Goal: Task Accomplishment & Management: Use online tool/utility

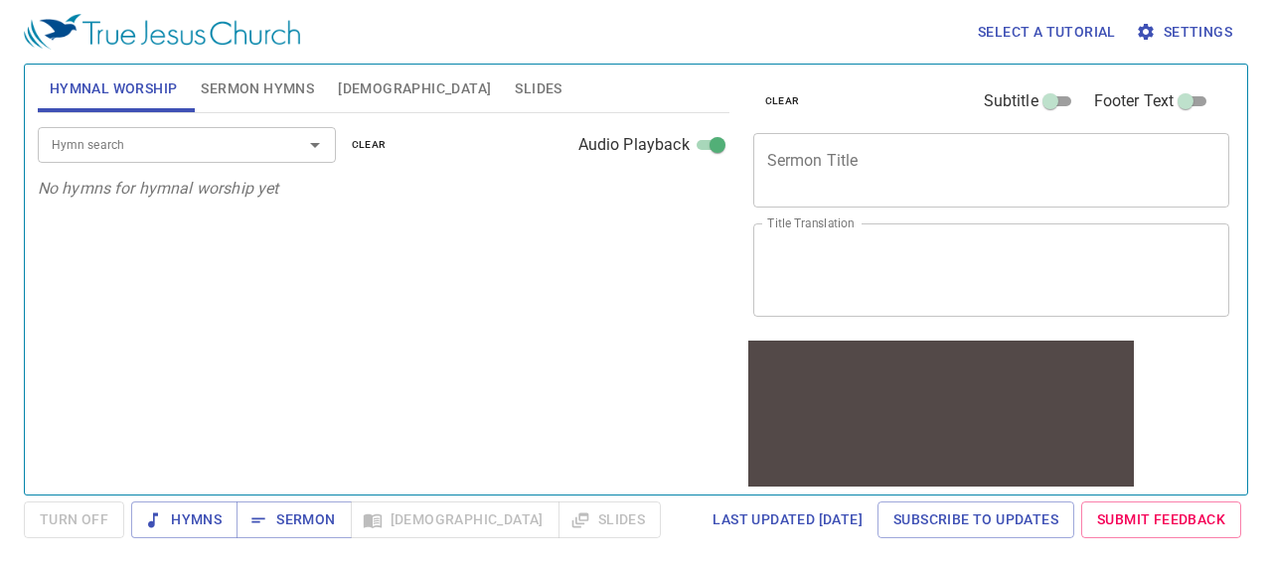
click at [1210, 33] on span "Settings" at bounding box center [1185, 32] width 92 height 25
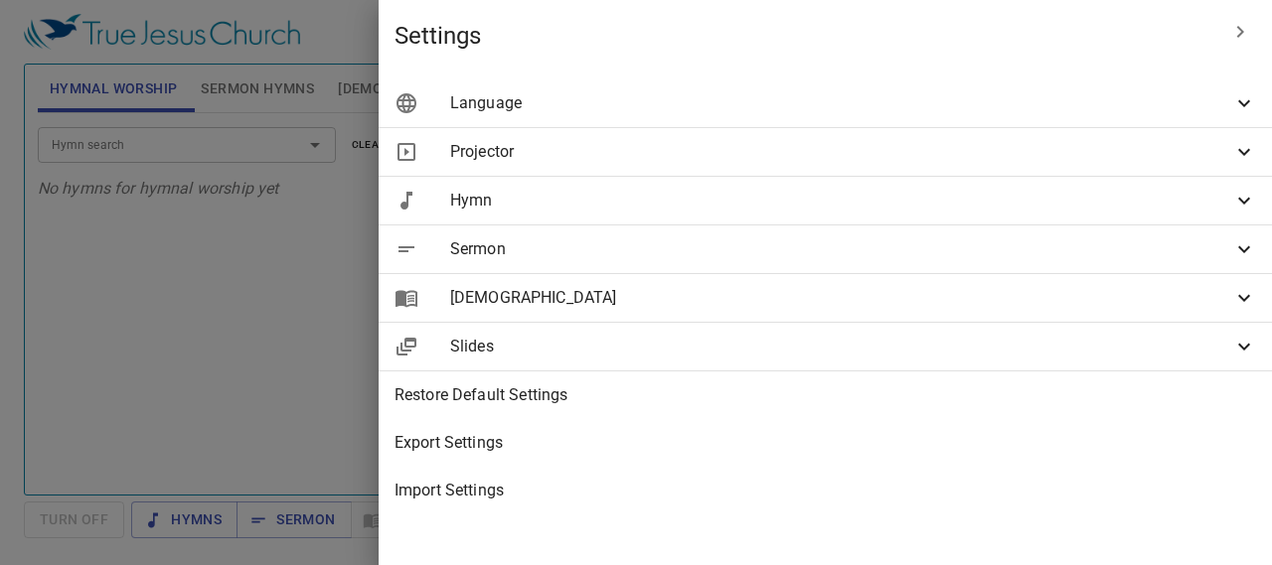
click at [1101, 106] on span "Language" at bounding box center [841, 103] width 782 height 24
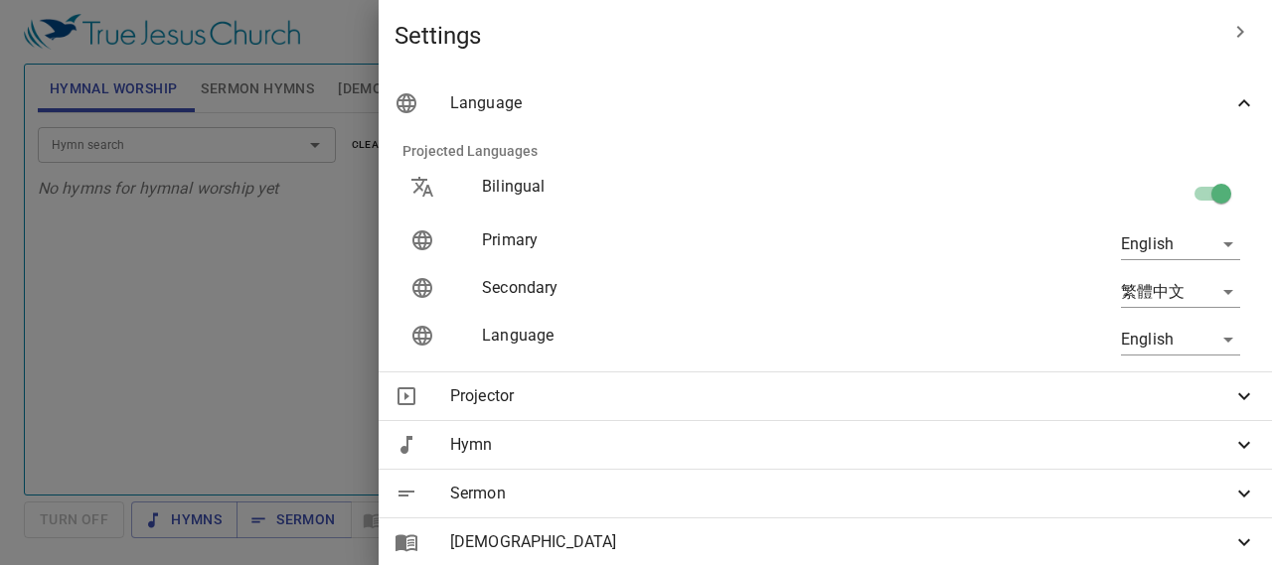
click at [1185, 188] on input "checkbox" at bounding box center [1220, 198] width 113 height 38
checkbox input "true"
type input "zh"
click at [1184, 198] on input "checkbox" at bounding box center [1220, 198] width 113 height 38
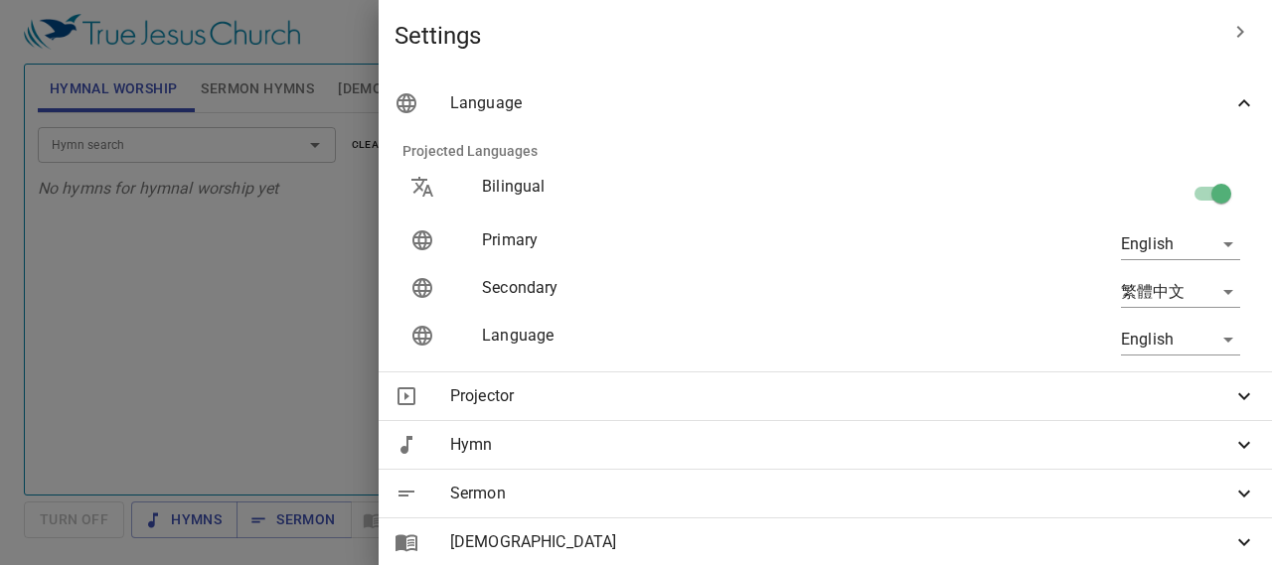
checkbox input "false"
click at [1150, 238] on body "Select a tutorial Settings Hymnal Worship Sermon Hymns Bible Slides Hymn search…" at bounding box center [636, 282] width 1272 height 565
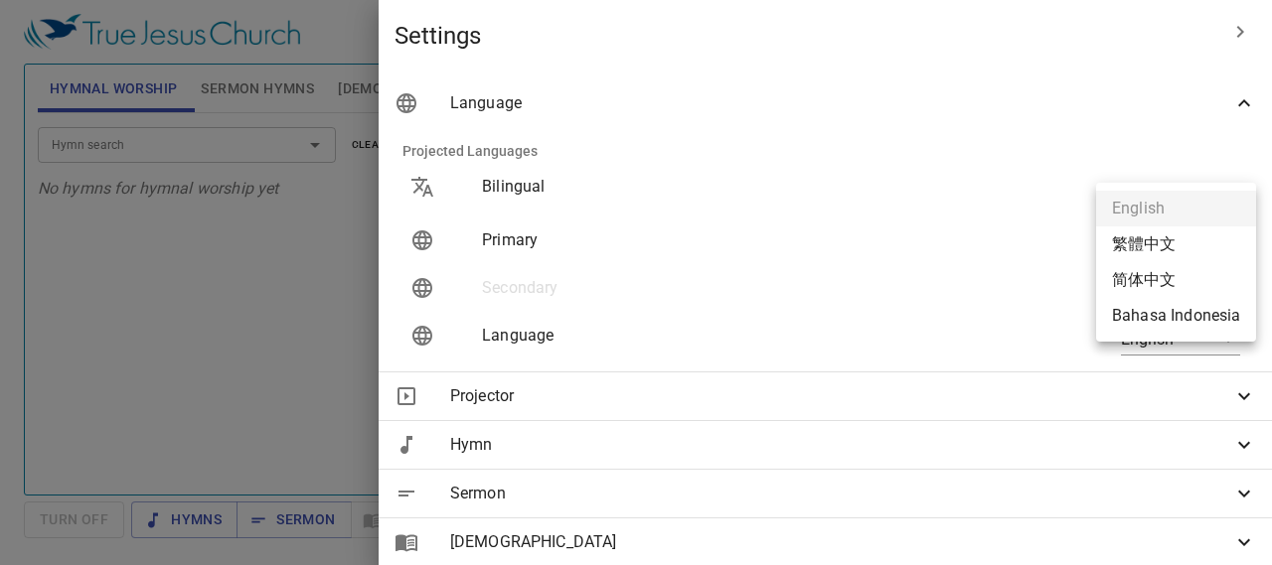
click at [1162, 244] on li "繁體中文" at bounding box center [1176, 244] width 160 height 36
type input "zh"
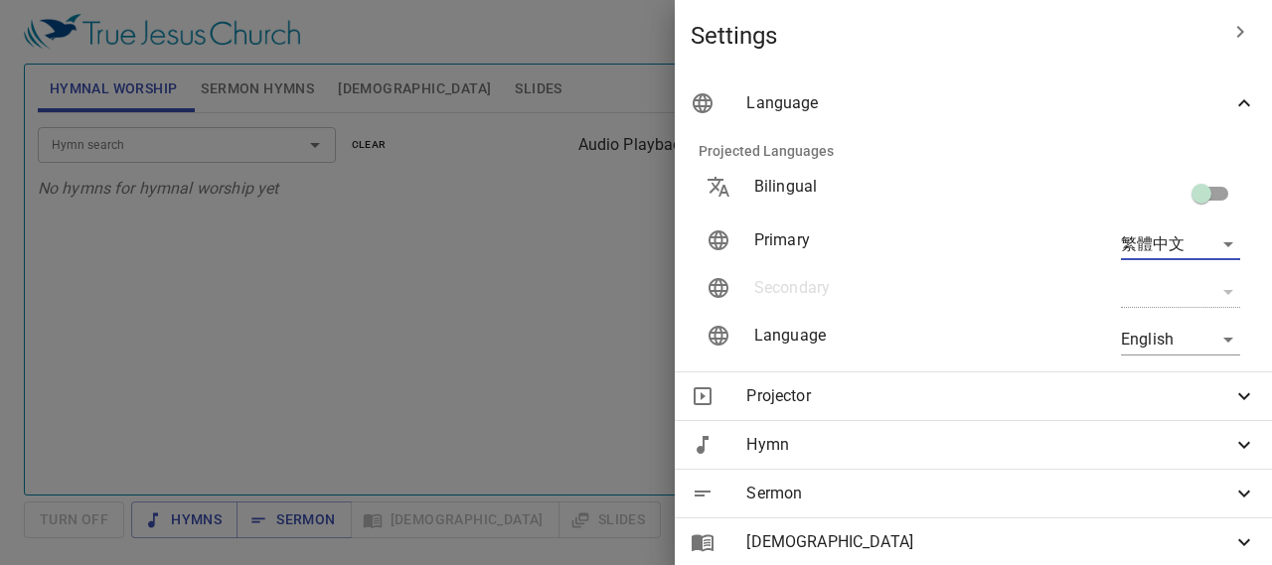
click at [1158, 348] on body "Select a tutorial Settings Hymnal Worship Sermon Hymns Bible Slides Hymn search…" at bounding box center [636, 282] width 1272 height 565
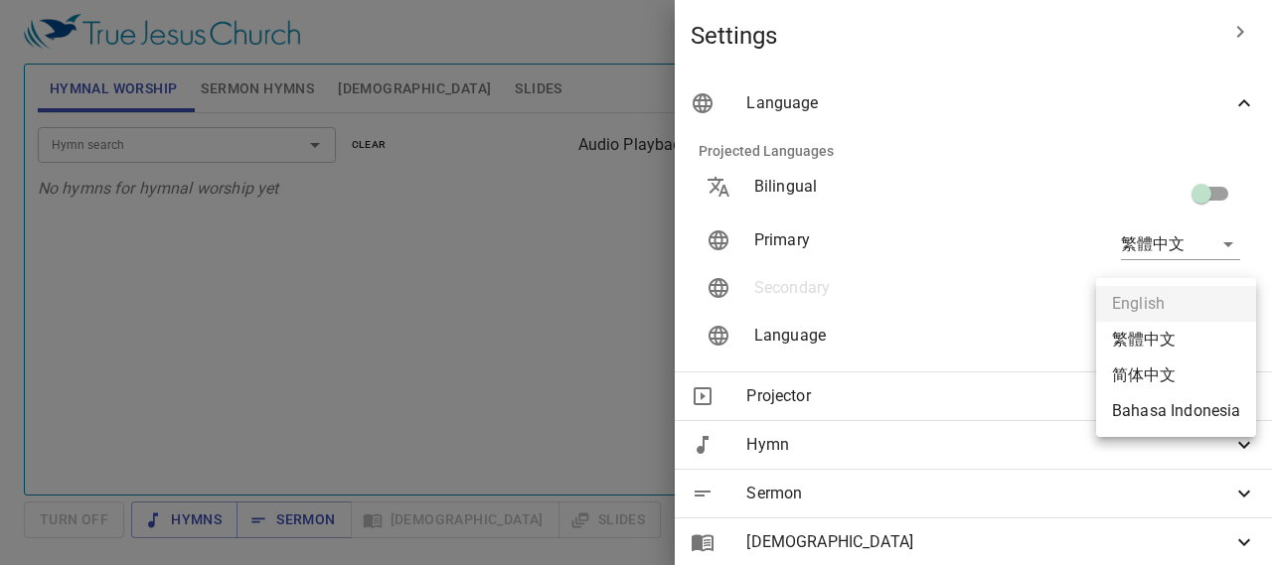
click at [1161, 379] on li "简体中文" at bounding box center [1176, 376] width 160 height 36
type input "zh-simple"
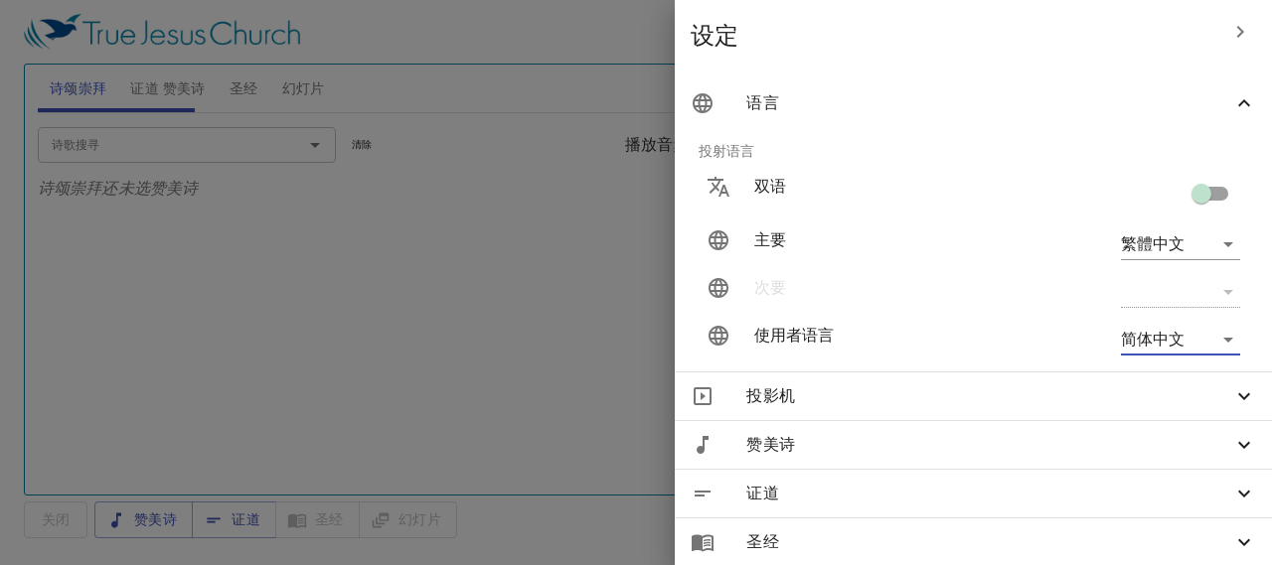
click at [503, 284] on div at bounding box center [636, 282] width 1272 height 565
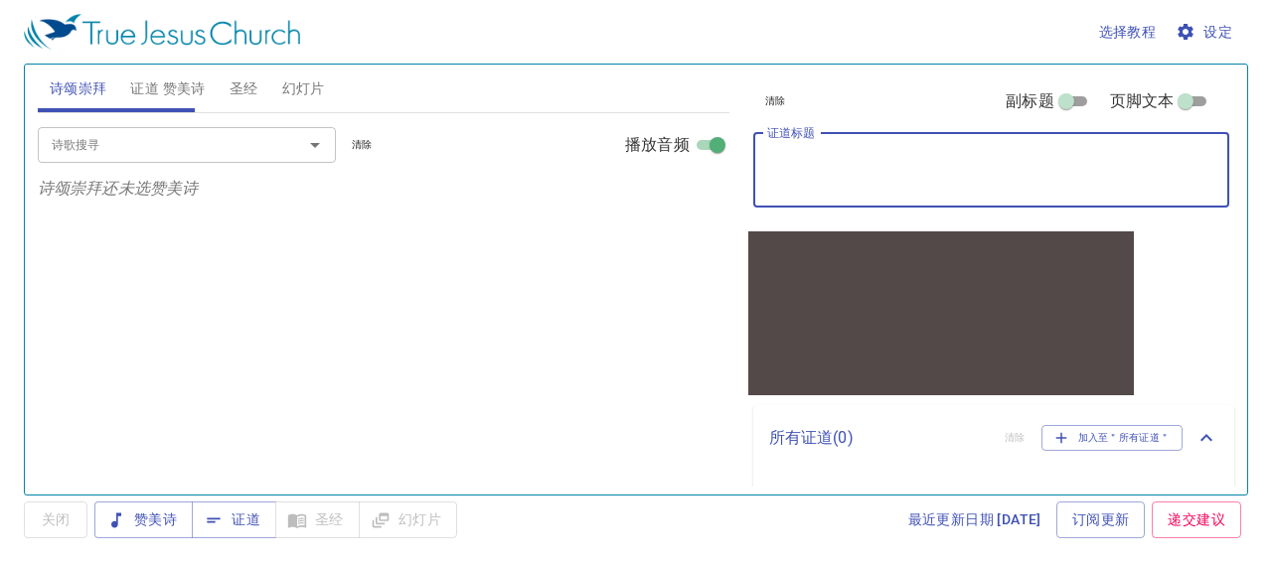
click at [940, 172] on textarea "证道标题" at bounding box center [991, 170] width 449 height 38
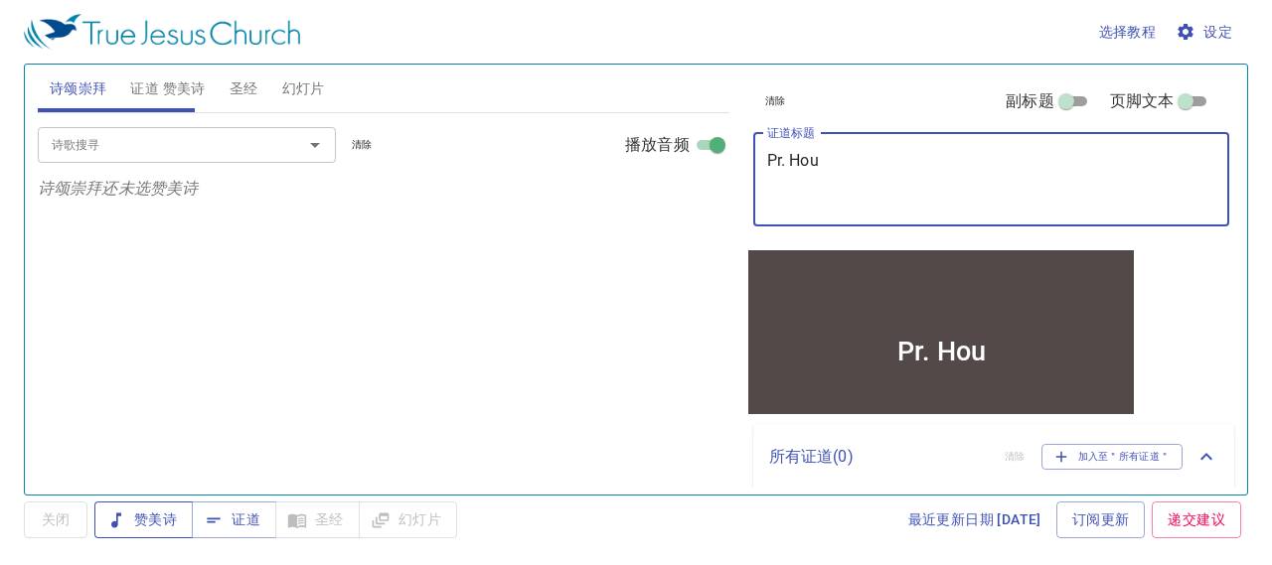
type textarea "Pr. Hou"
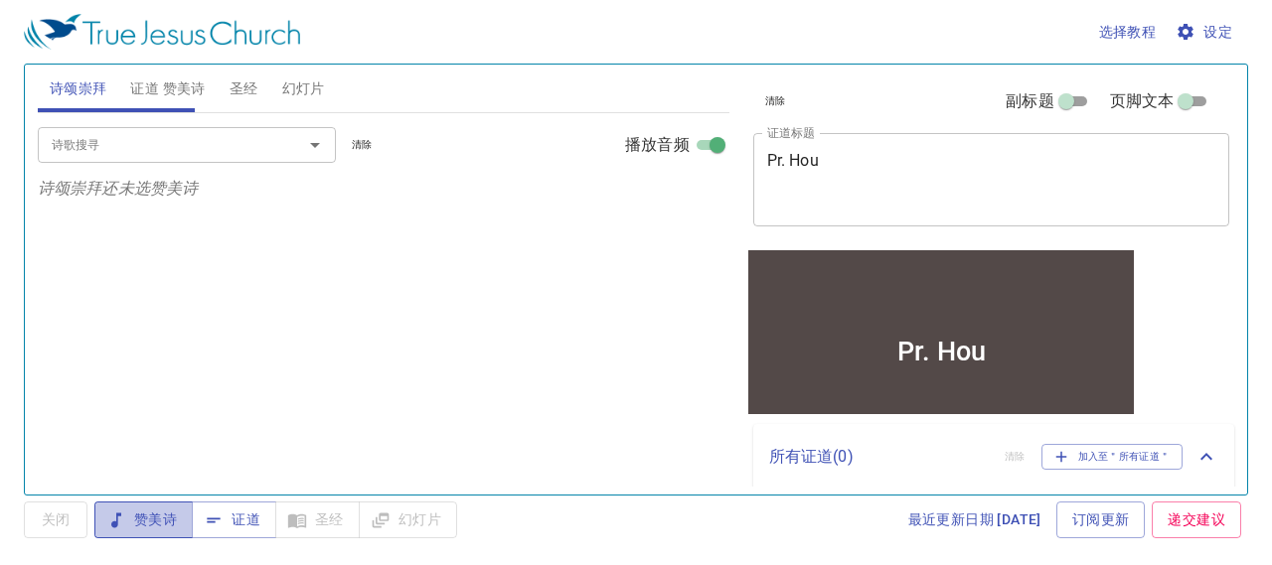
click at [125, 527] on icon "button" at bounding box center [116, 521] width 20 height 20
click at [97, 146] on input "诗歌搜寻" at bounding box center [157, 144] width 227 height 23
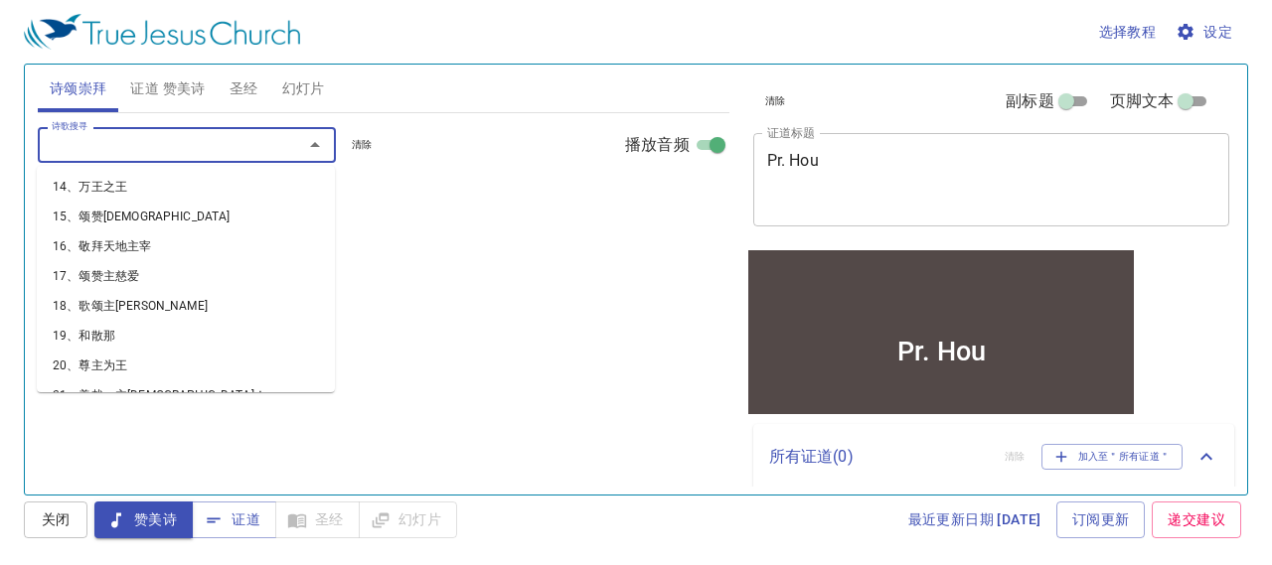
scroll to position [397, 0]
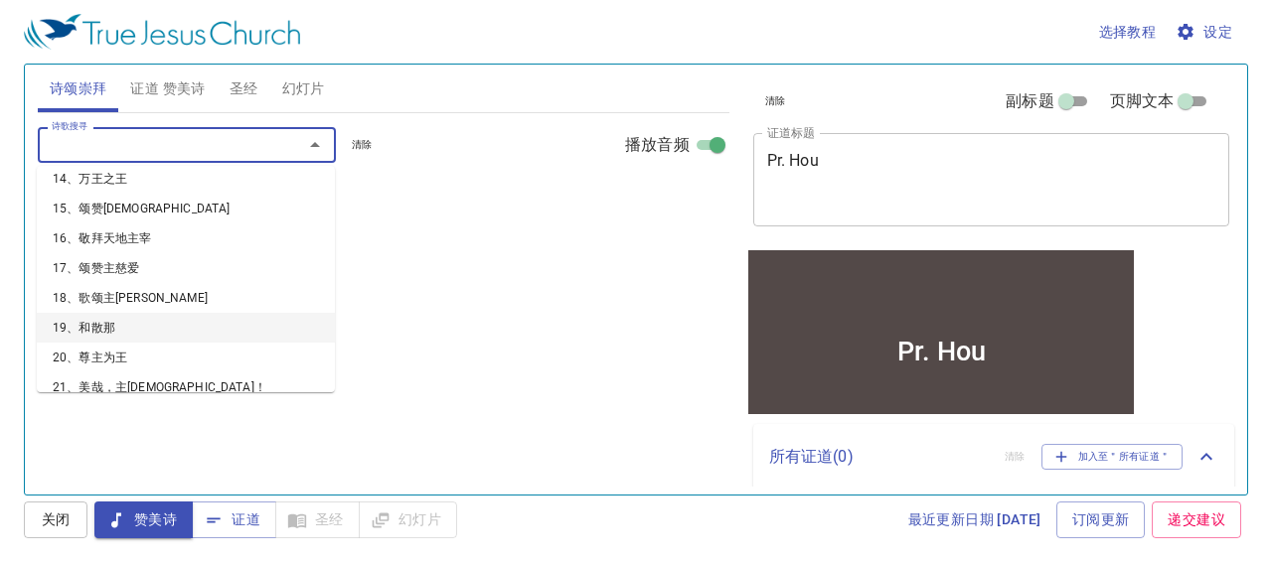
click at [123, 321] on li "19、和散那" at bounding box center [186, 328] width 298 height 30
select select "1"
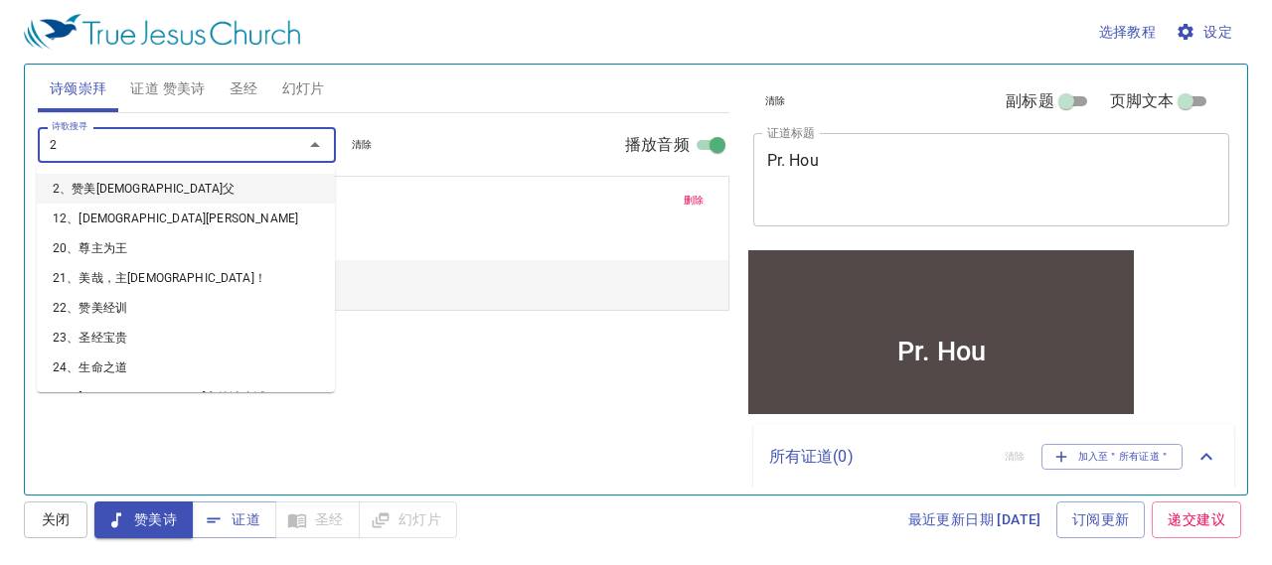
type input "20"
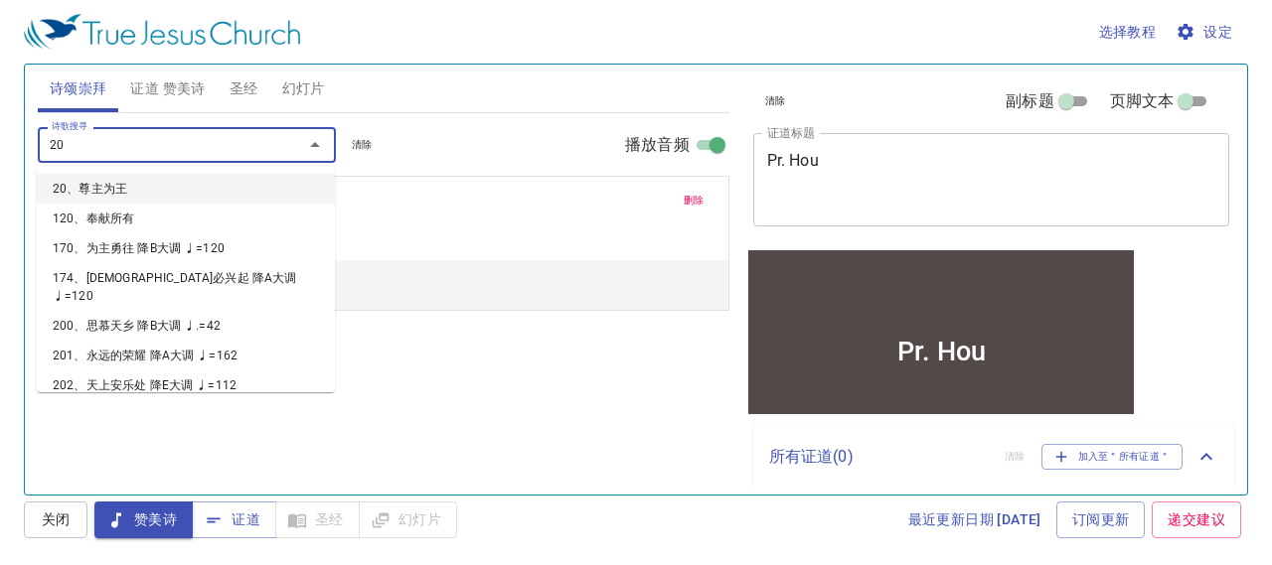
click at [225, 192] on li "20、尊主为王" at bounding box center [186, 189] width 298 height 30
select select "1"
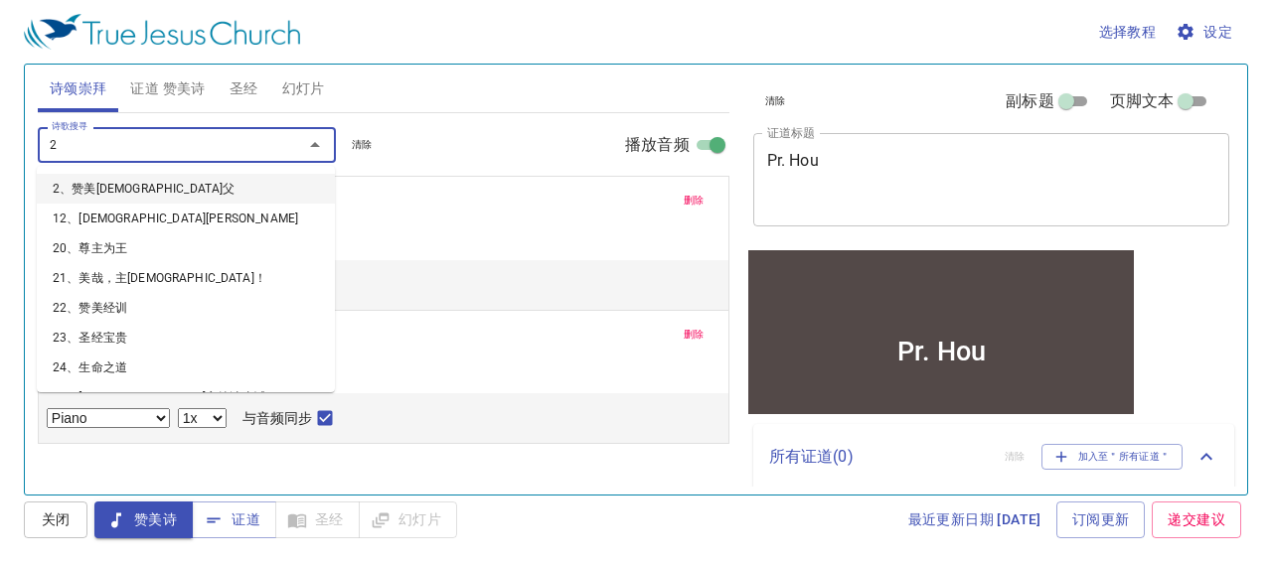
type input "21"
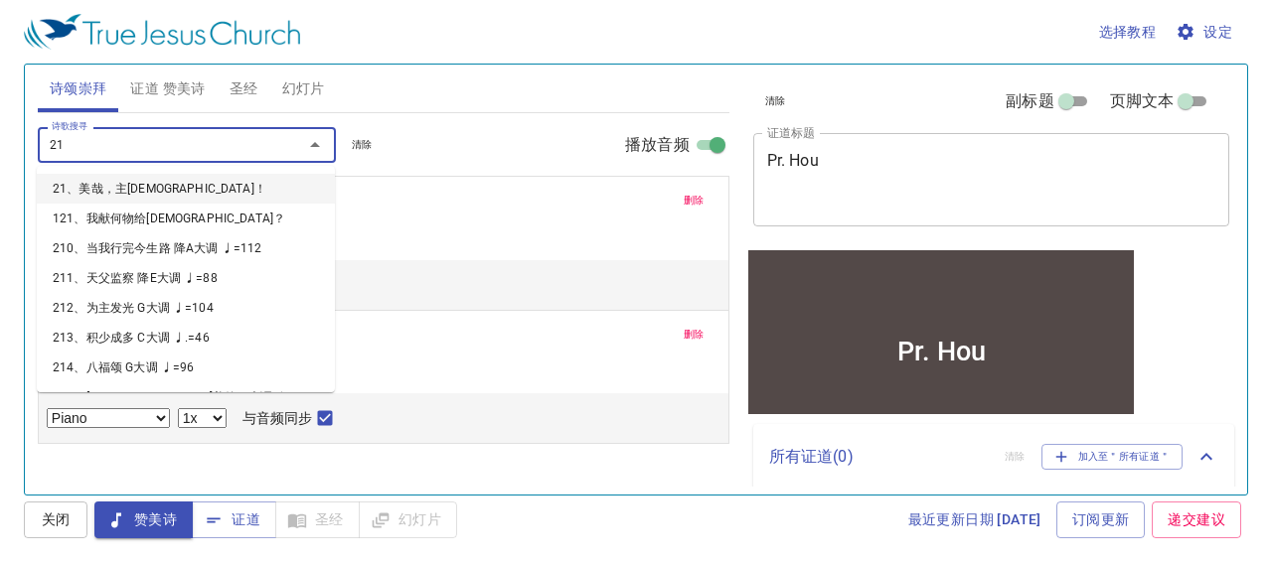
click at [225, 192] on li "21、美哉，主耶稣！" at bounding box center [186, 189] width 298 height 30
select select "1"
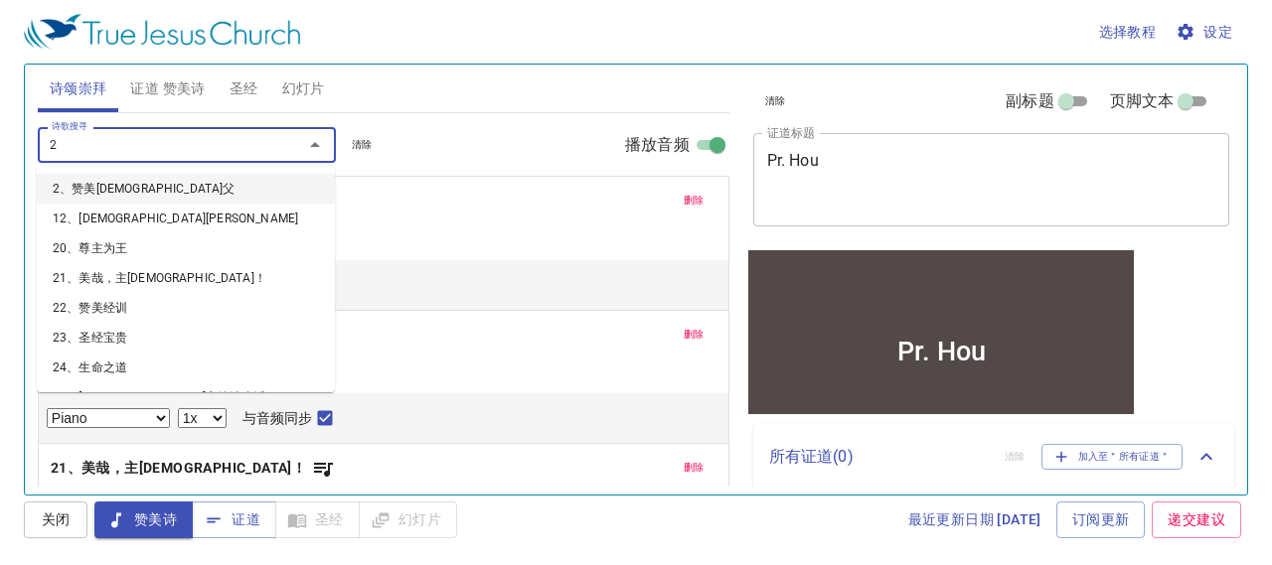
type input "22"
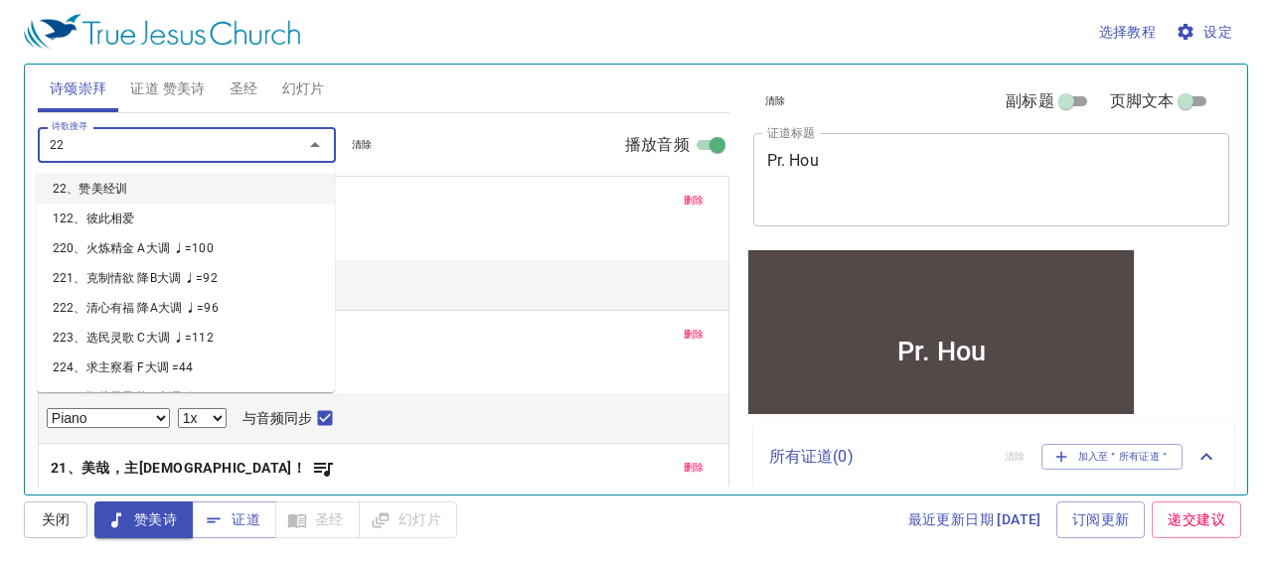
click at [225, 186] on li "22、赞美经训" at bounding box center [186, 189] width 298 height 30
select select "1"
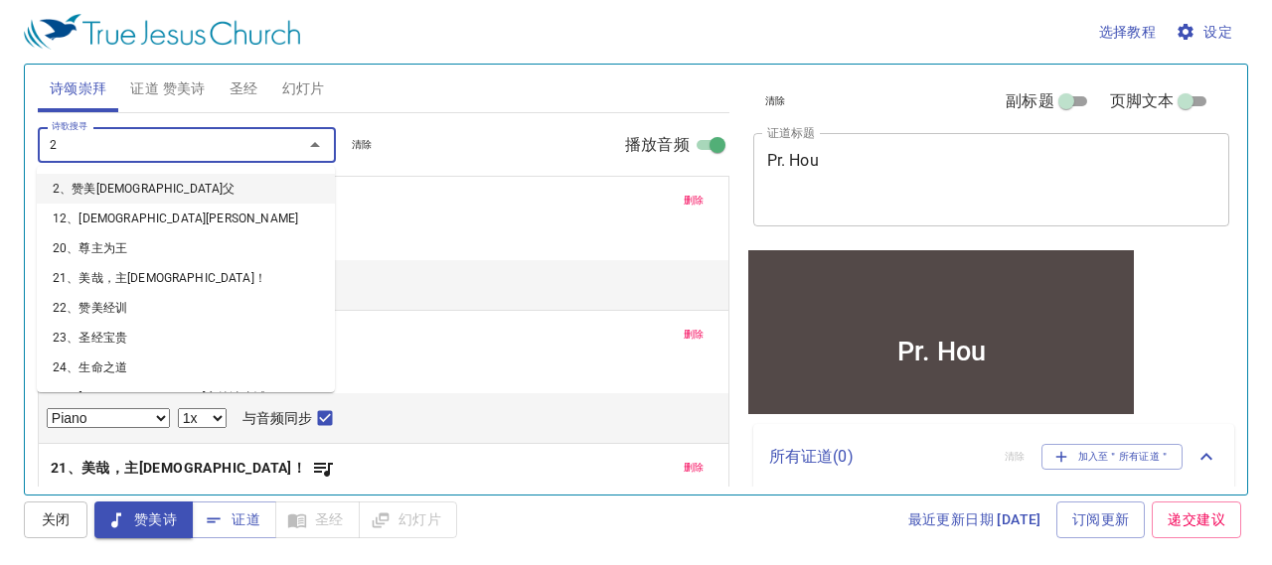
type input "27"
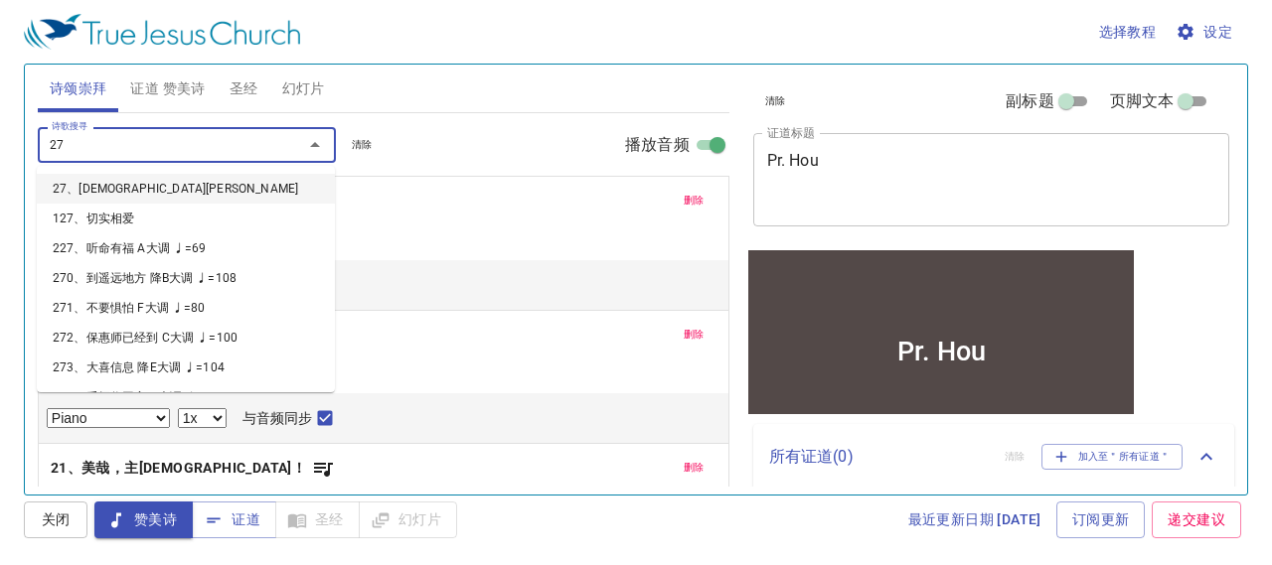
click at [225, 186] on li "27、耶稣爱我" at bounding box center [186, 189] width 298 height 30
select select "1"
type input "168"
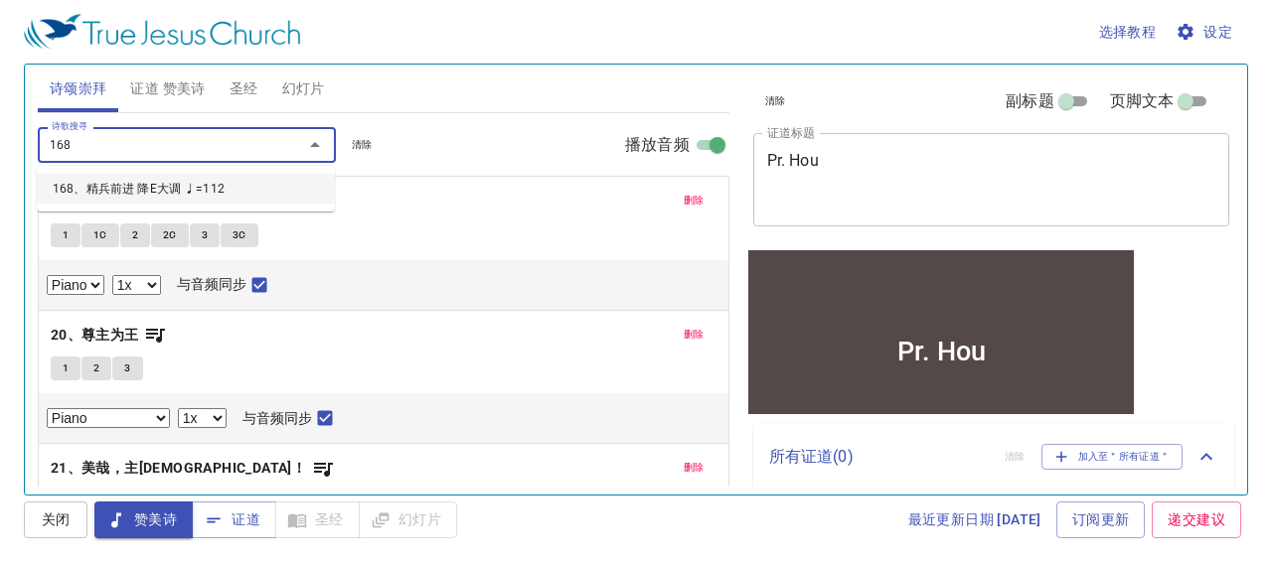
click at [219, 194] on li "168、精兵前进 降E大调 ♩=112" at bounding box center [186, 189] width 298 height 30
select select "1"
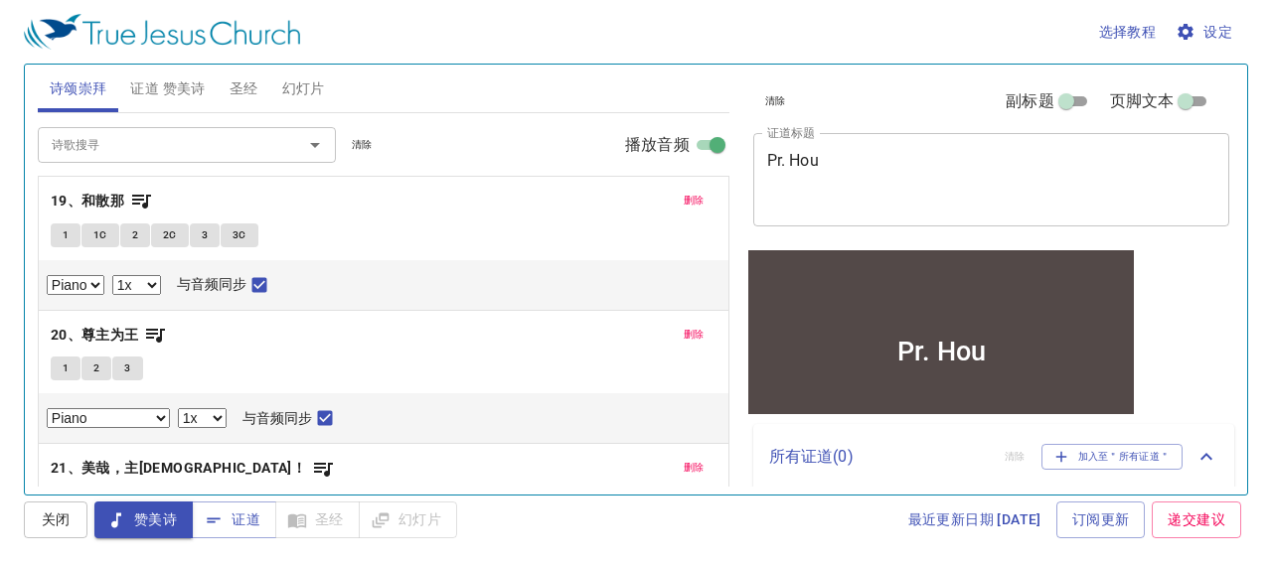
click at [344, 363] on div "1 2 3" at bounding box center [384, 371] width 666 height 29
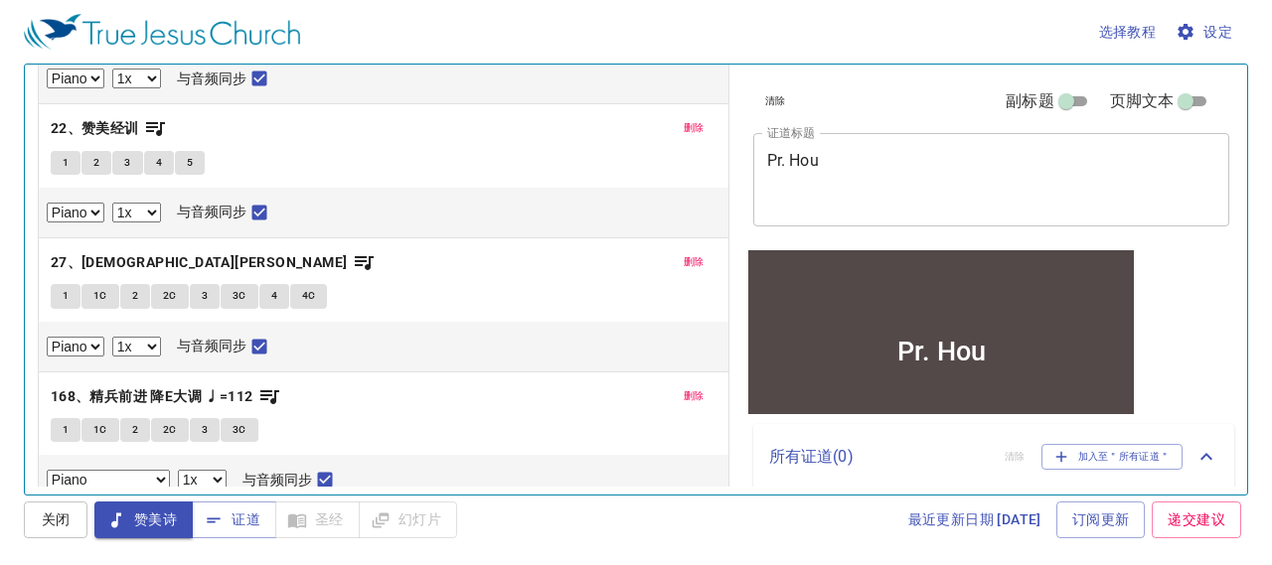
scroll to position [487, 0]
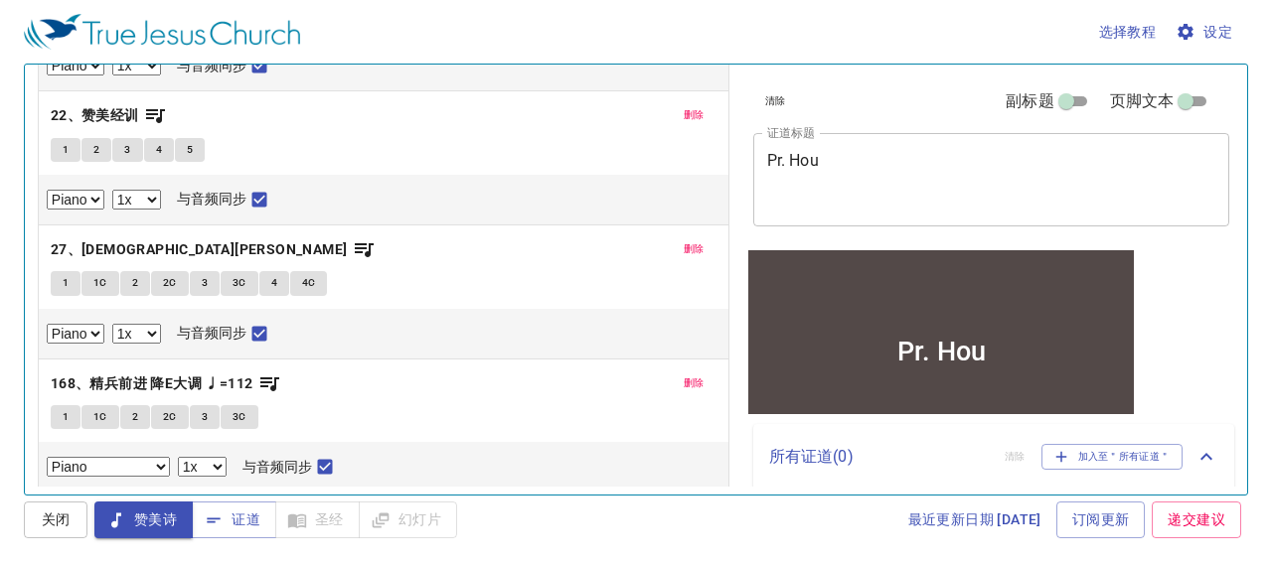
click at [74, 409] on button "1" at bounding box center [66, 417] width 30 height 24
click at [332, 459] on input "与音频同步" at bounding box center [325, 471] width 26 height 26
checkbox input "true"
select select "1"
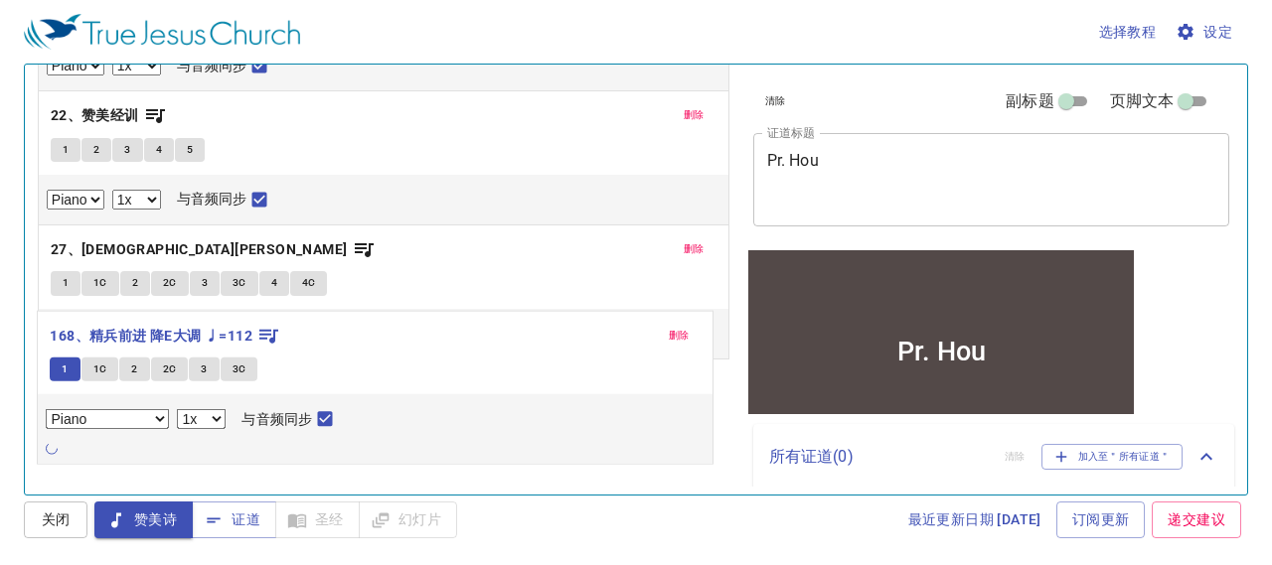
scroll to position [507, 0]
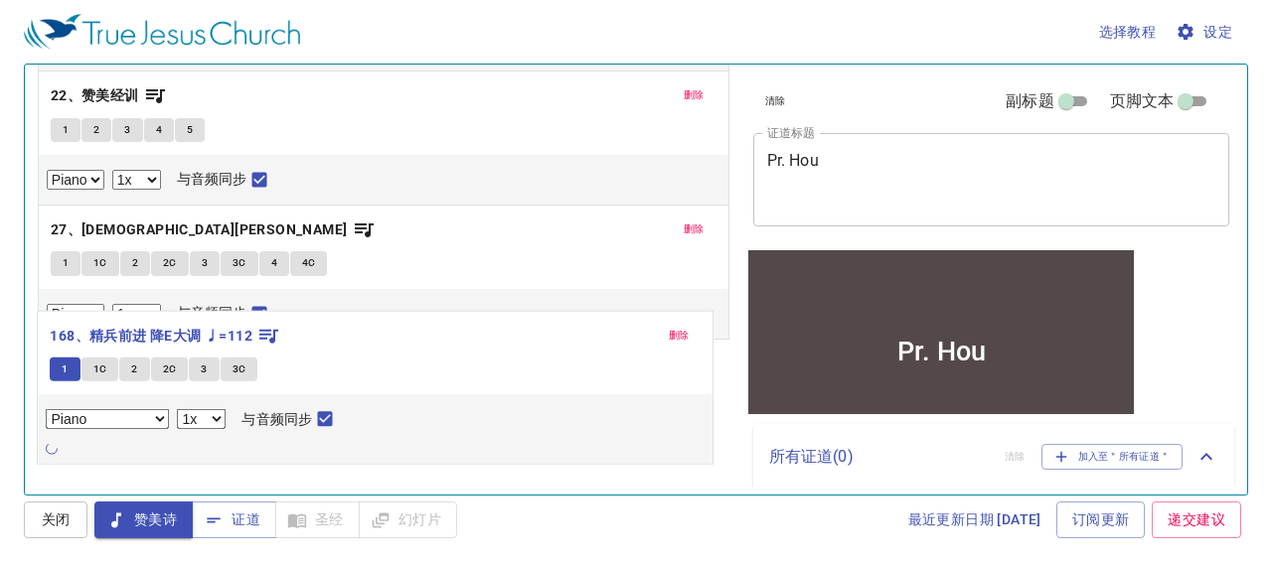
select select "1"
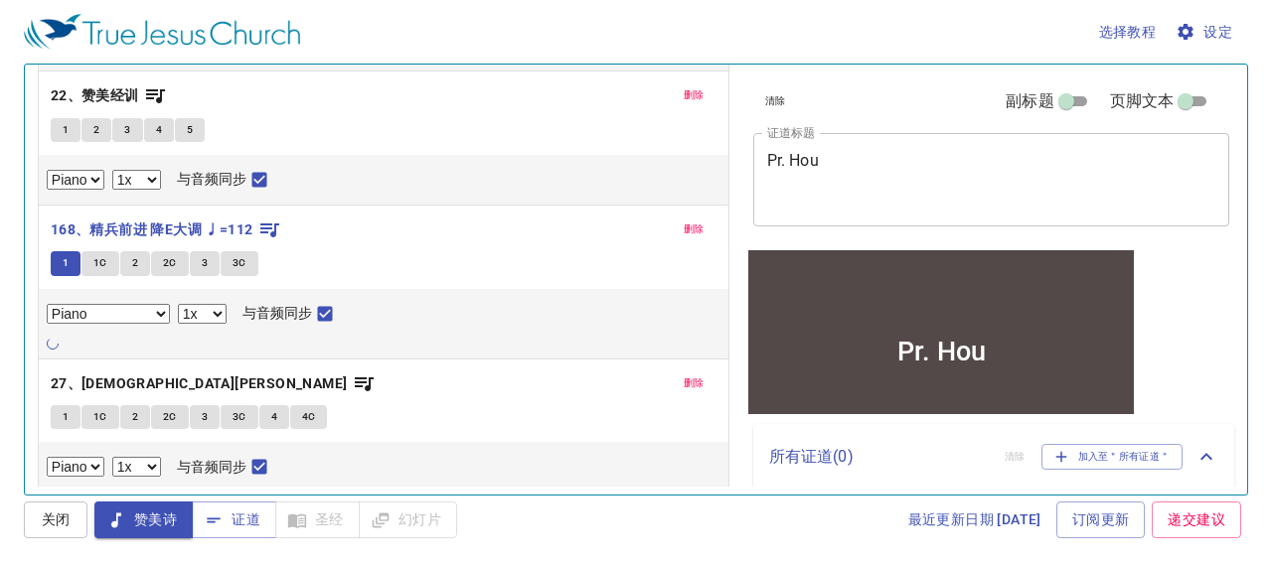
select select "1"
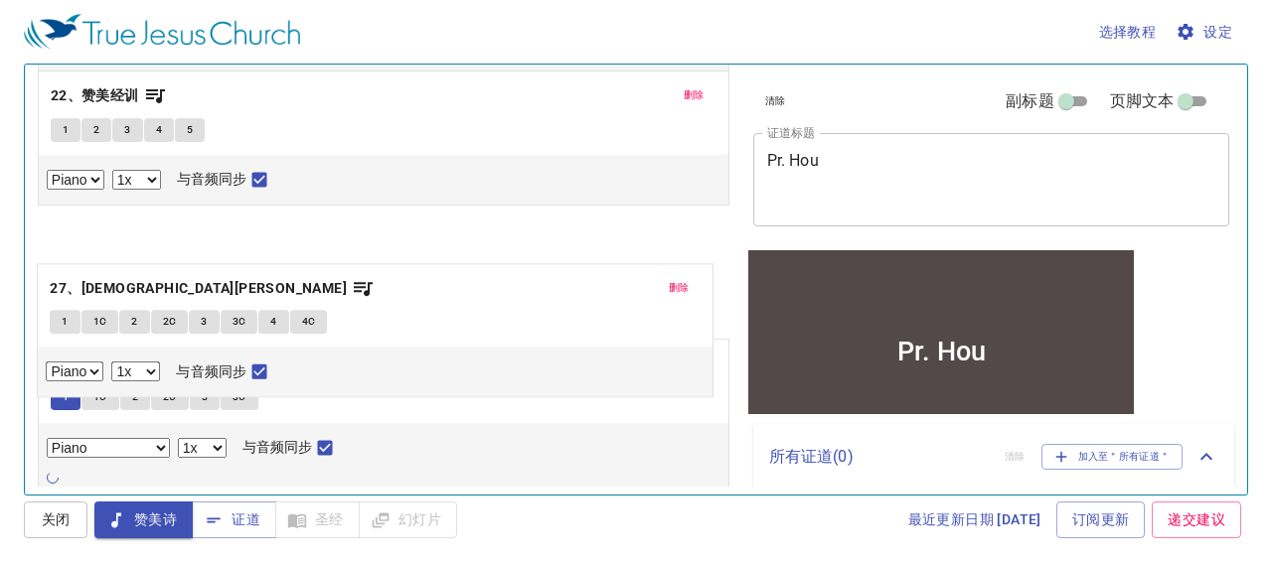
select select "1"
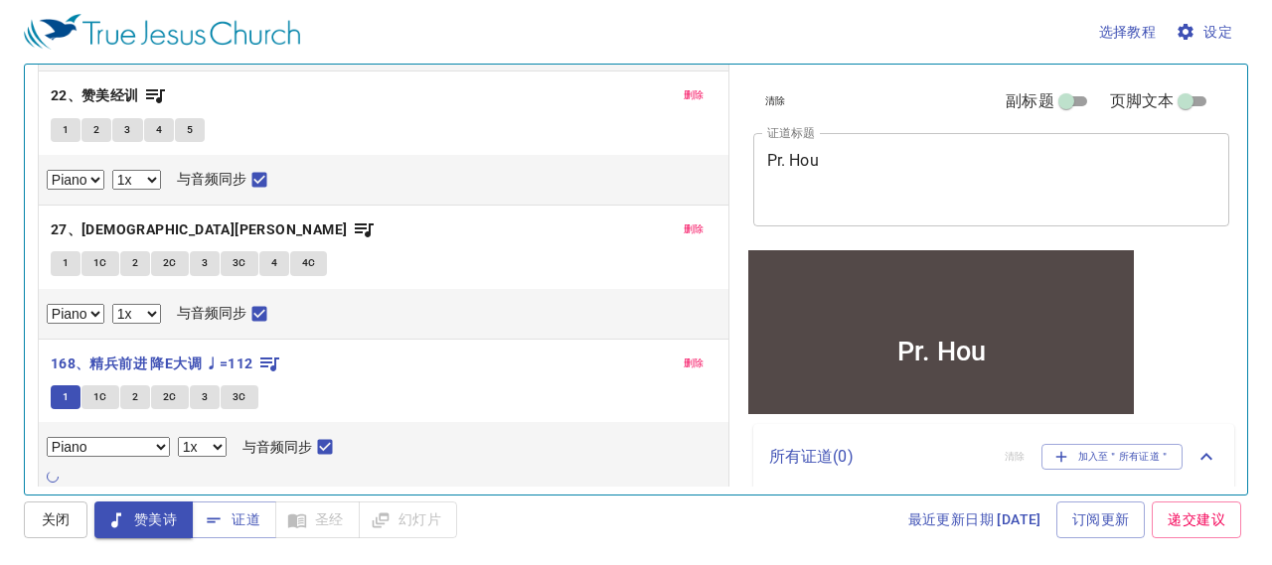
scroll to position [0, 0]
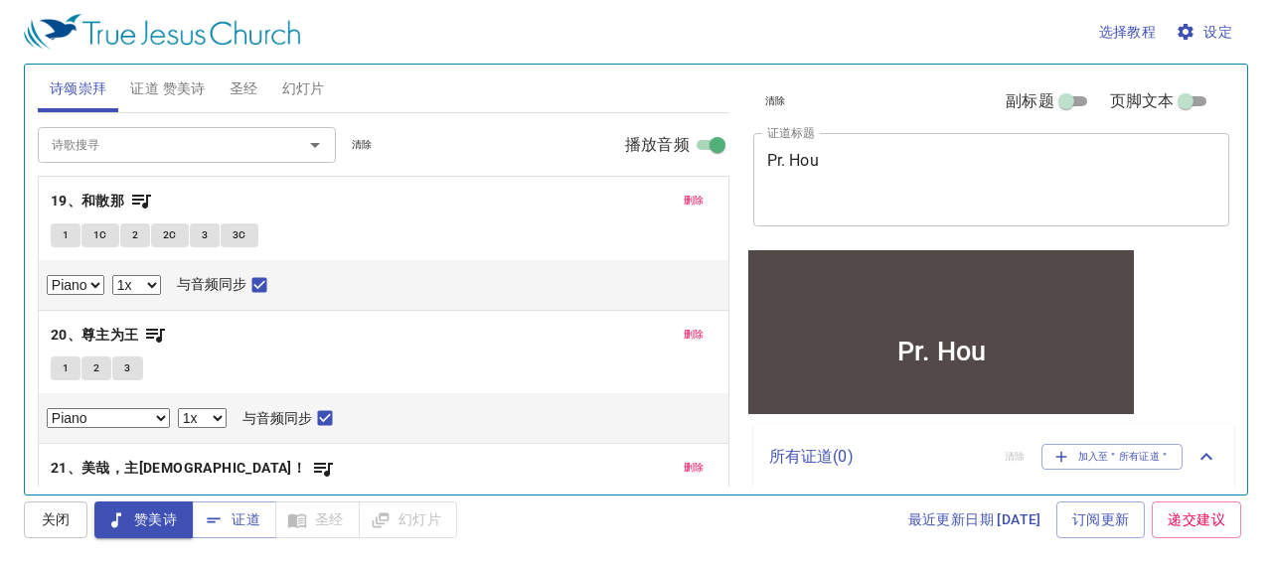
select select "1"
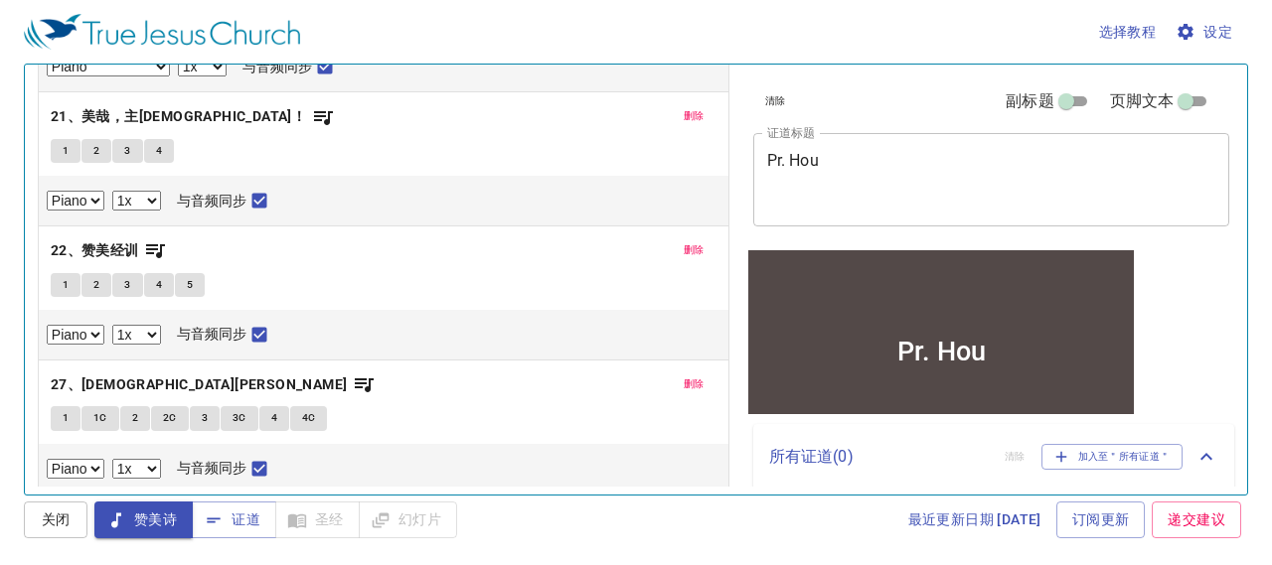
scroll to position [354, 0]
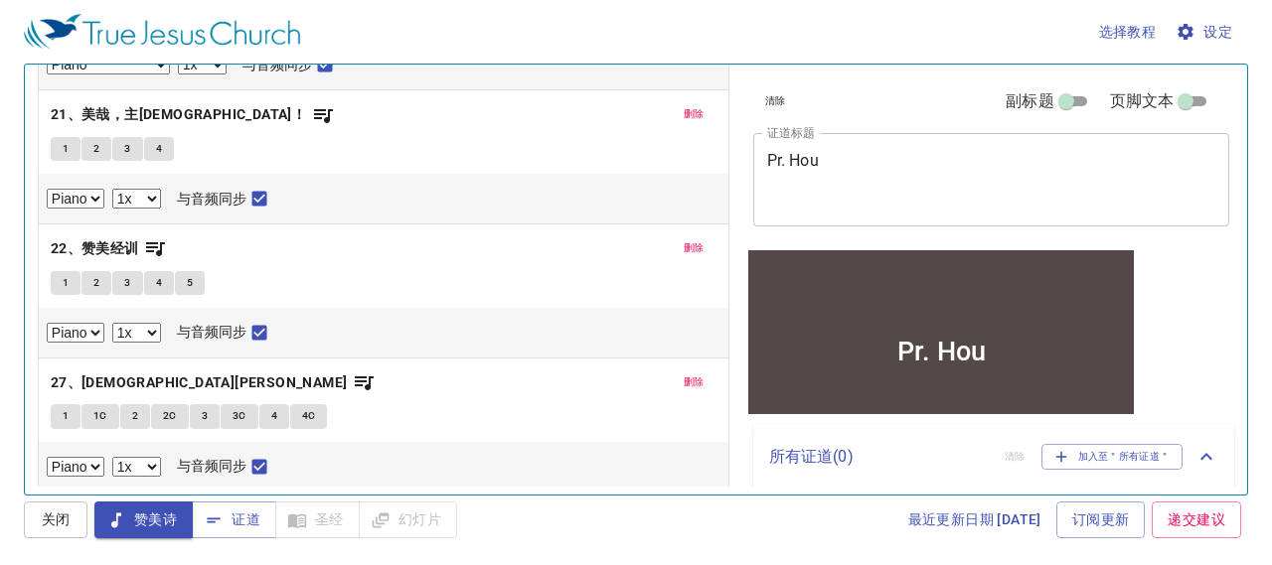
select select "1"
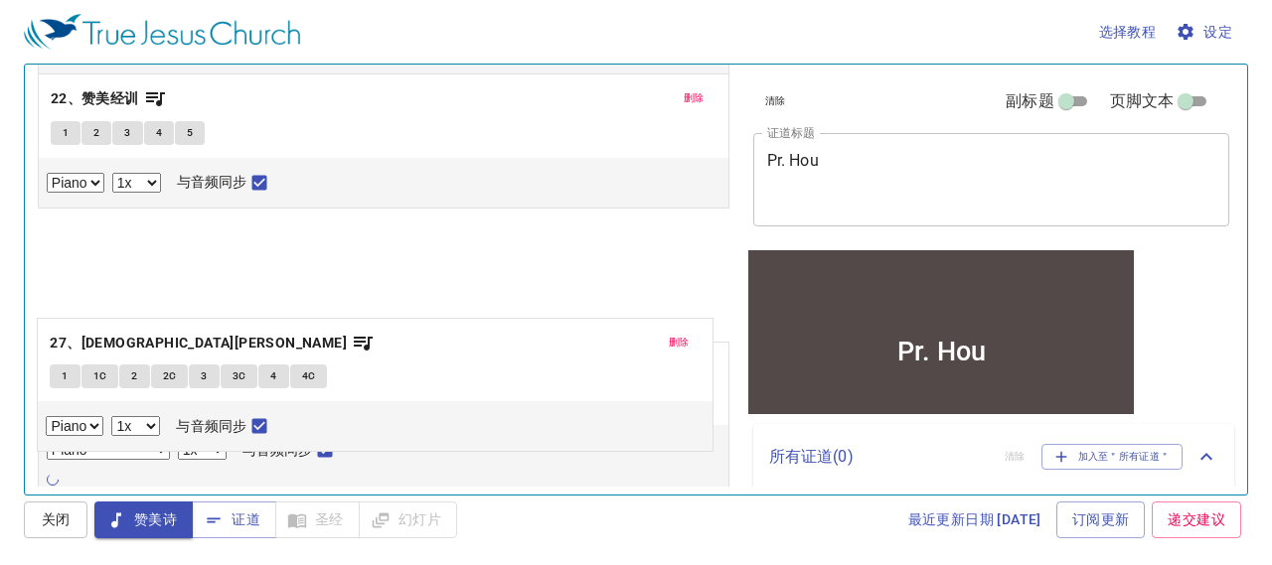
scroll to position [507, 0]
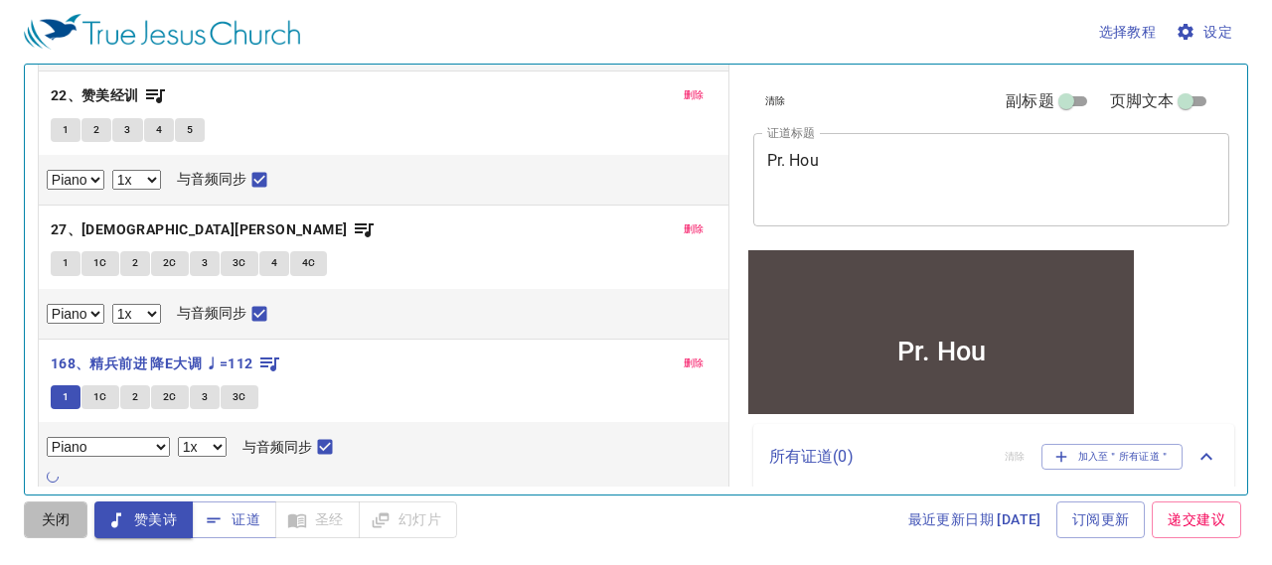
click at [42, 518] on span "关闭" at bounding box center [56, 520] width 32 height 25
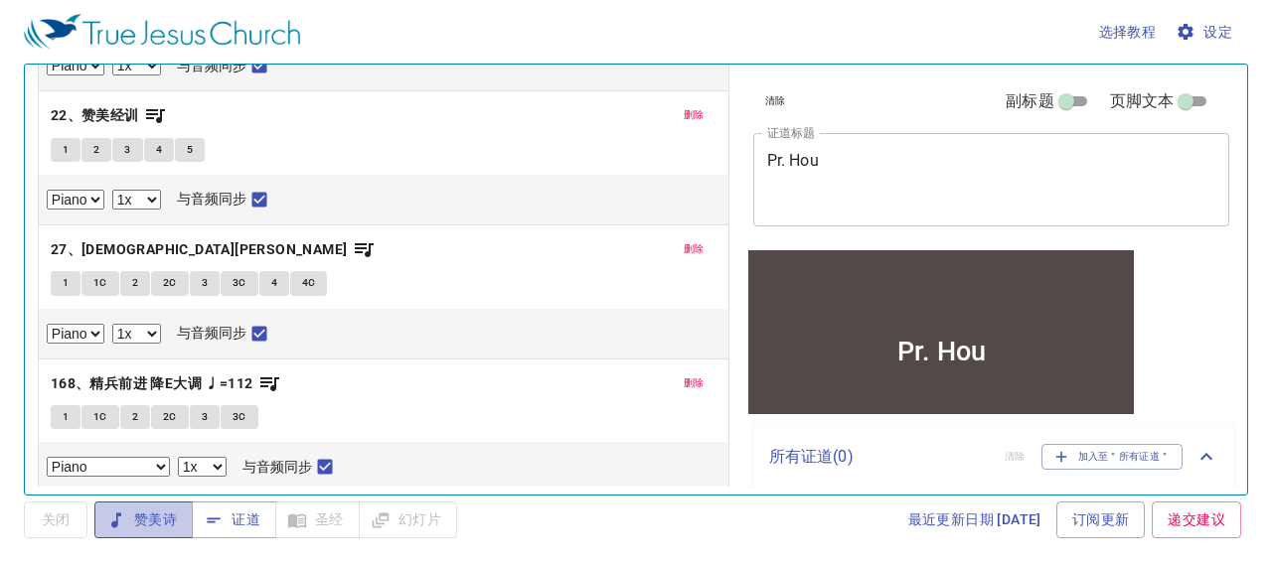
click at [119, 525] on icon "button" at bounding box center [116, 521] width 20 height 20
click at [58, 406] on button "1" at bounding box center [66, 417] width 30 height 24
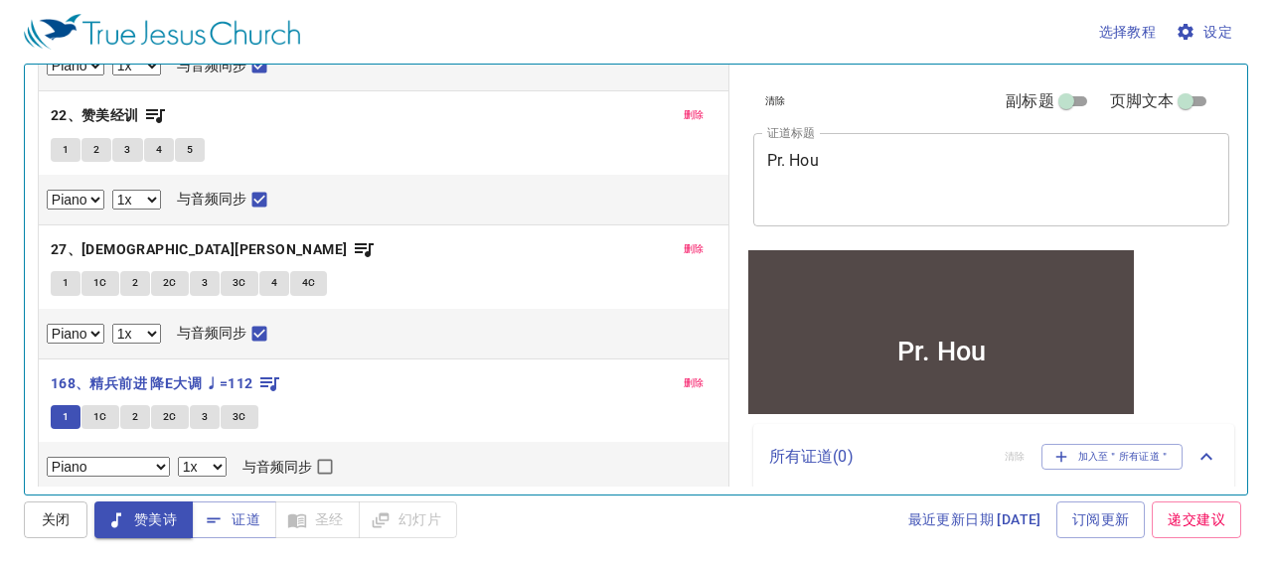
click at [312, 469] on input "与音频同步" at bounding box center [325, 471] width 26 height 26
checkbox input "true"
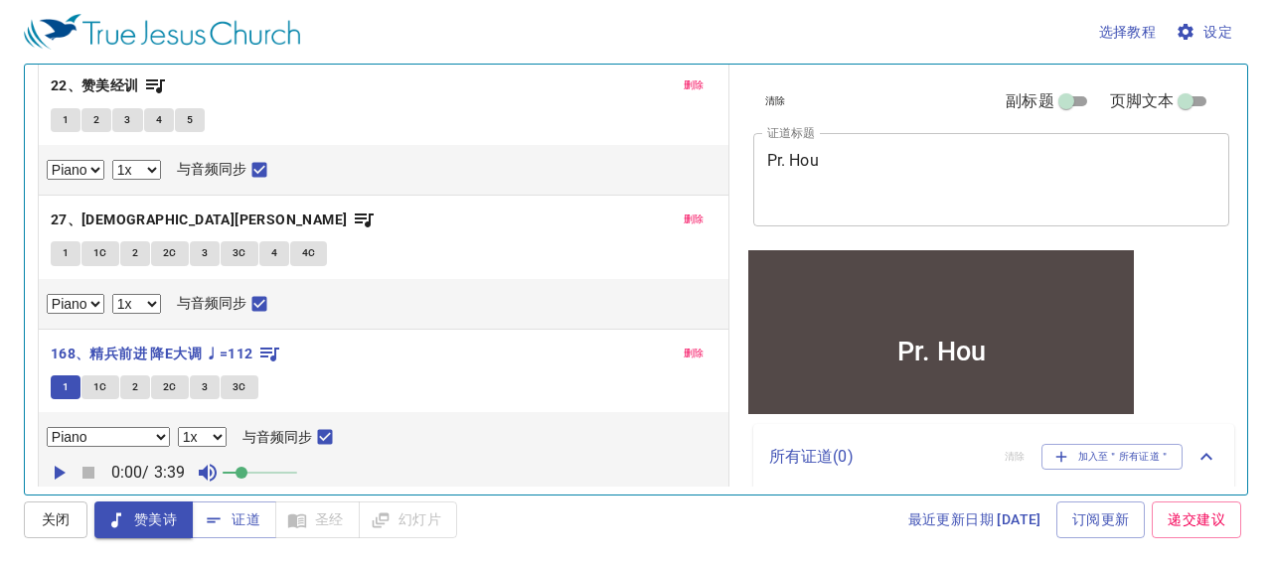
select select "1"
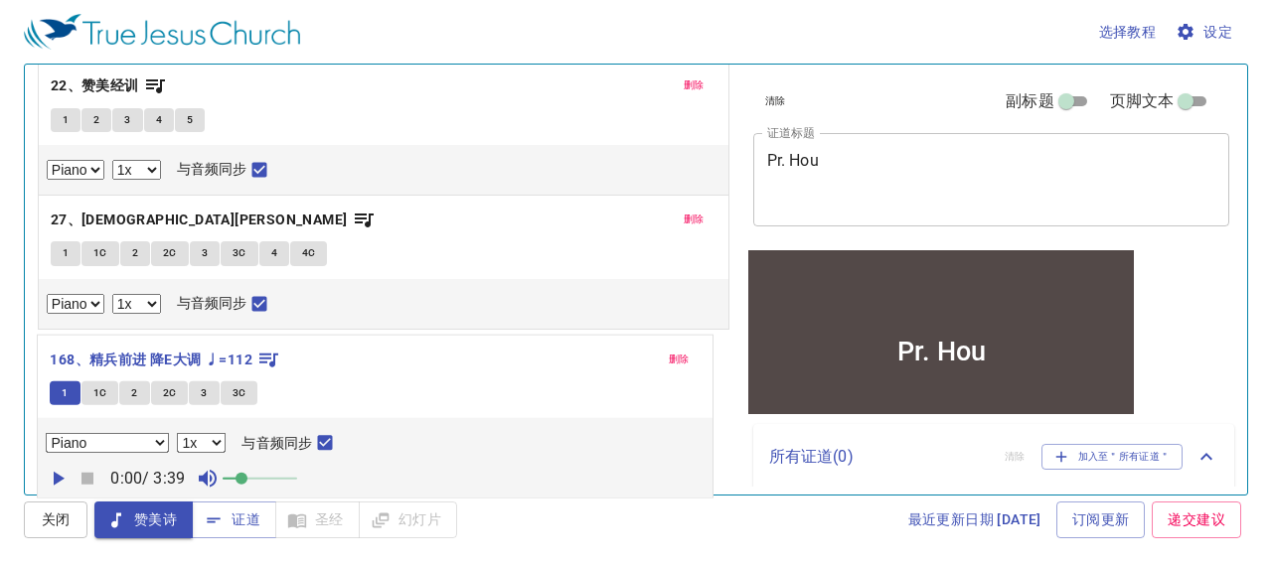
scroll to position [517, 0]
select select "1"
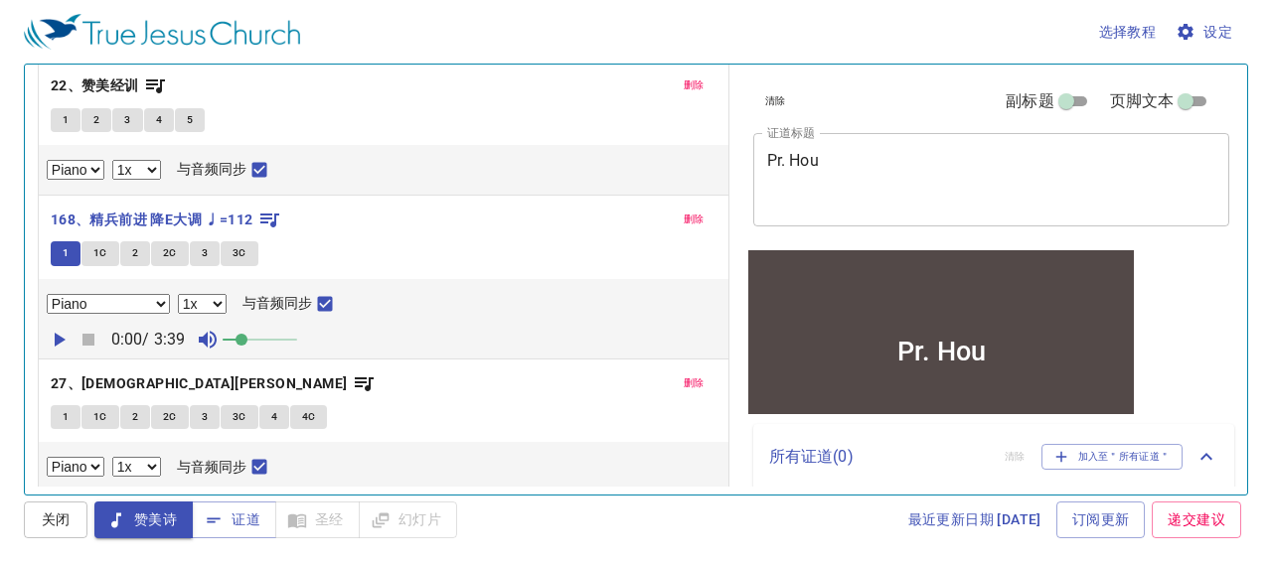
click at [55, 336] on icon "button" at bounding box center [60, 340] width 11 height 14
click at [88, 339] on icon "button" at bounding box center [88, 340] width 12 height 12
select select "1"
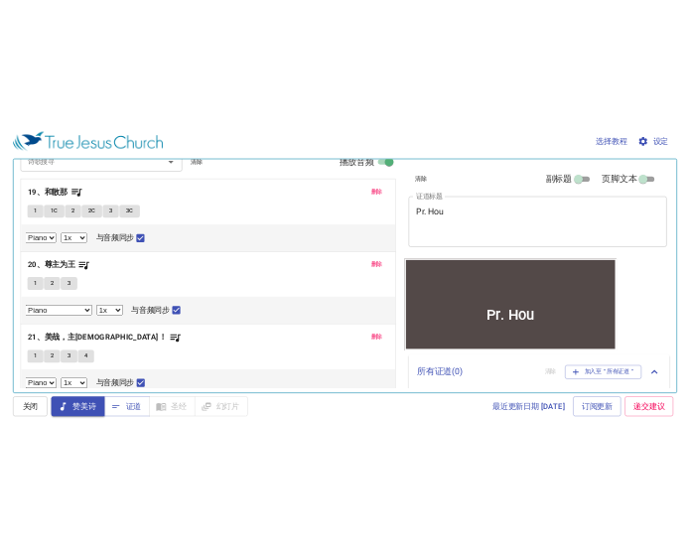
scroll to position [0, 0]
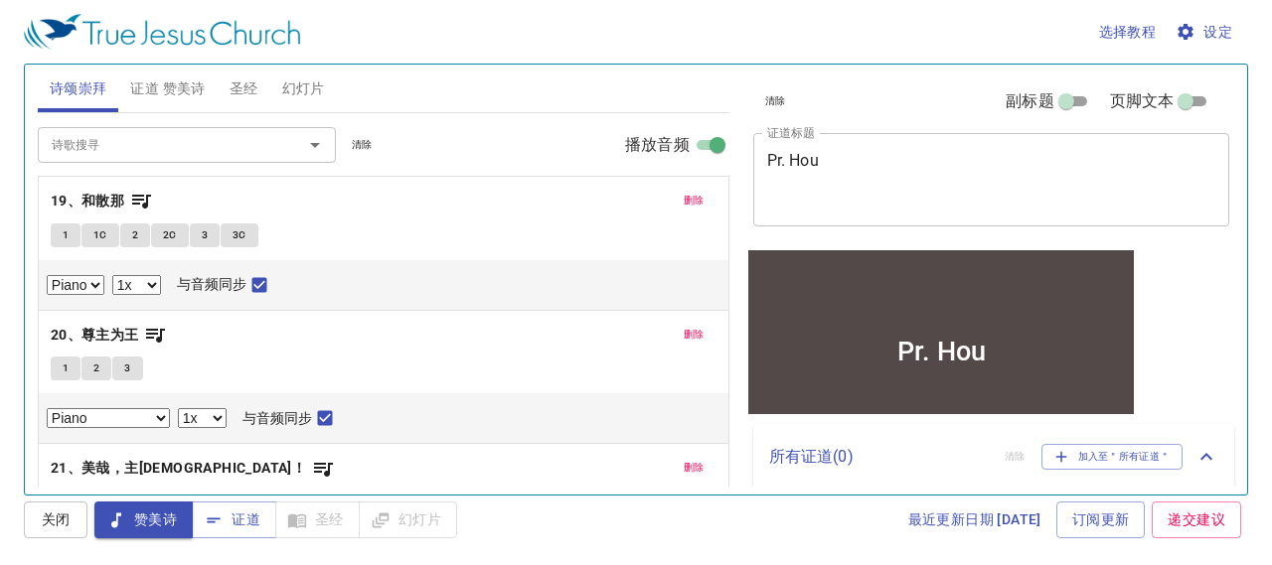
click at [66, 237] on span "1" at bounding box center [66, 235] width 6 height 18
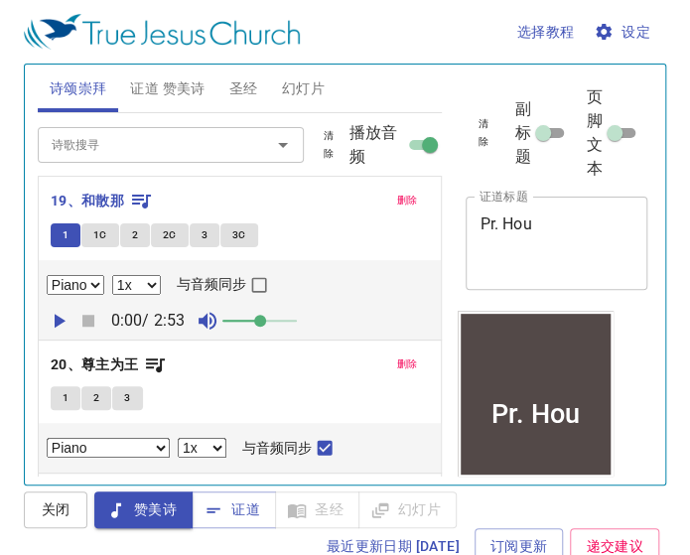
click at [65, 321] on icon "button" at bounding box center [59, 321] width 24 height 24
click at [260, 290] on input "与音频同步" at bounding box center [259, 289] width 26 height 26
checkbox input "true"
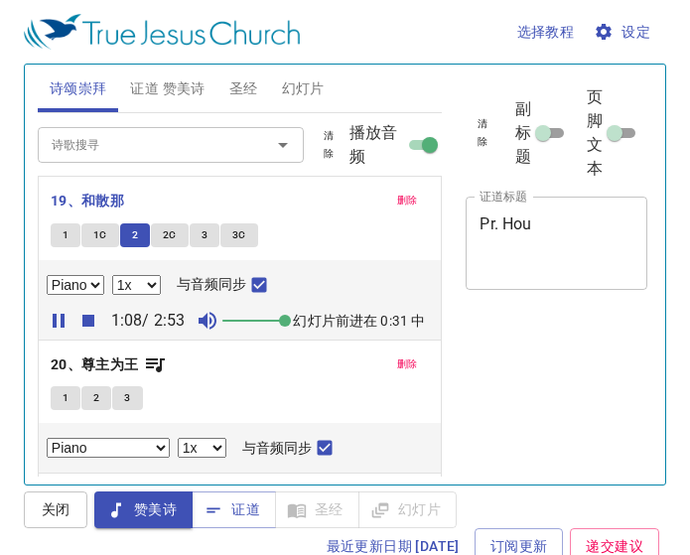
select select "1"
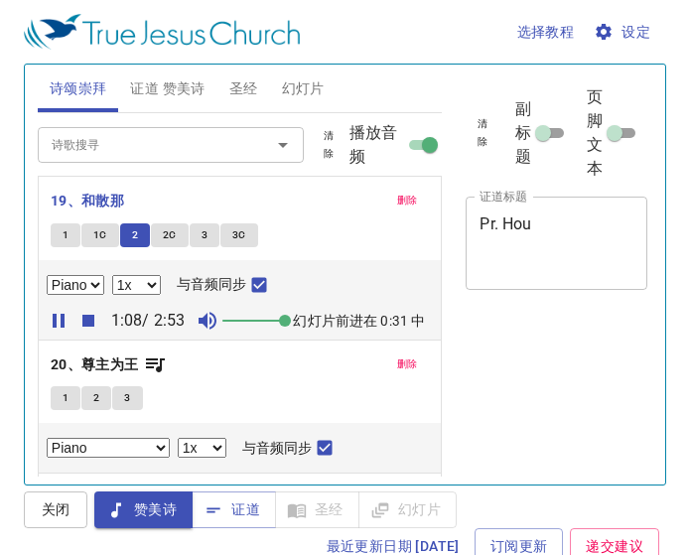
select select "1"
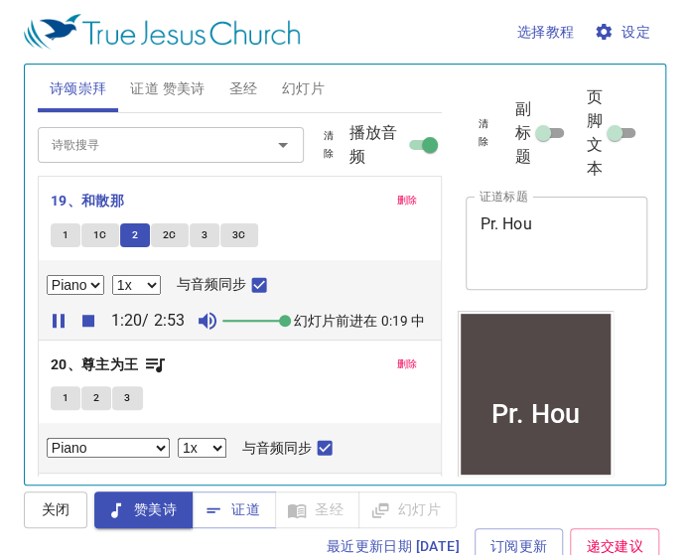
click at [515, 216] on textarea "Pr. Hou" at bounding box center [557, 243] width 154 height 57
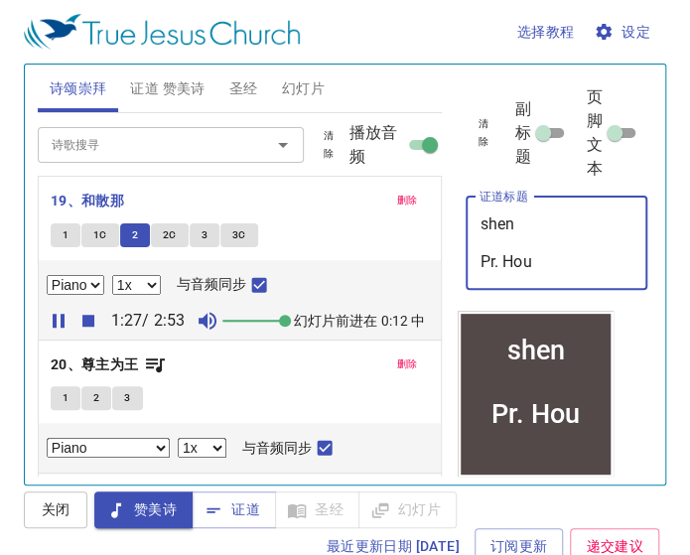
type textarea "sheng Pr. Hou"
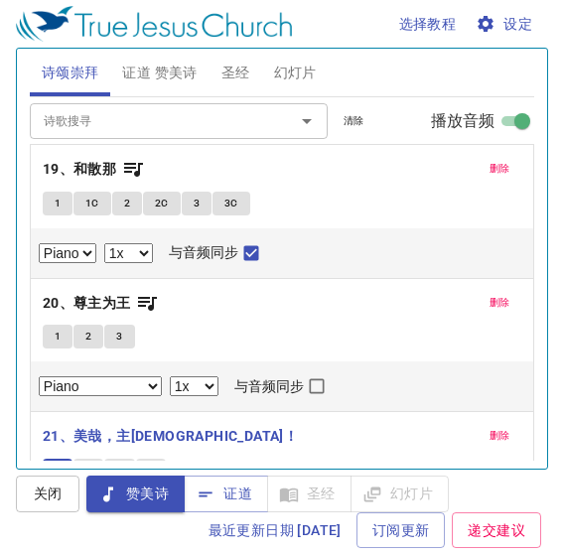
select select "1"
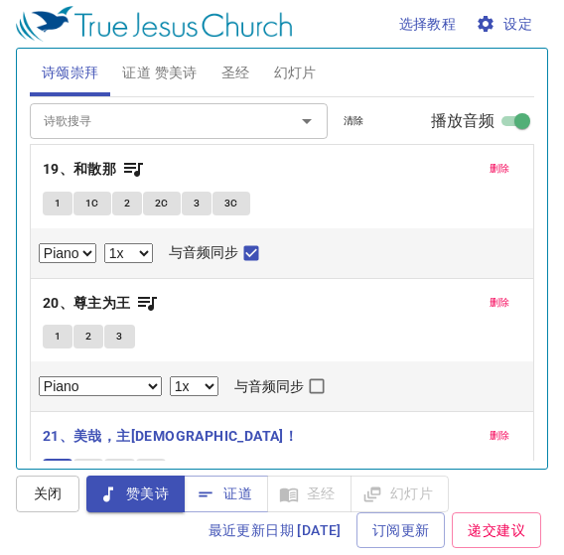
select select "1"
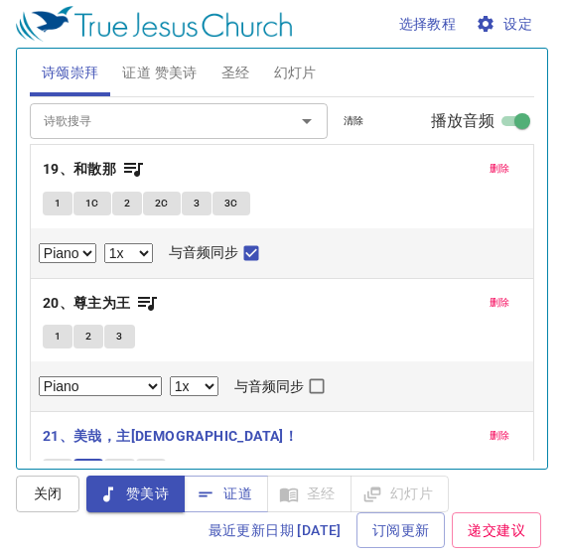
select select "1"
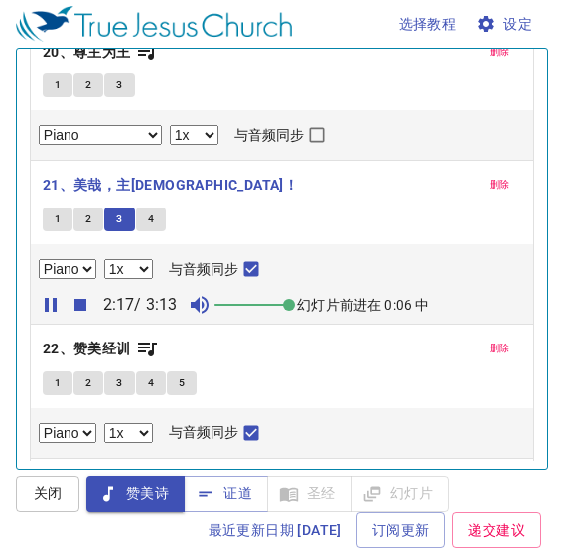
click at [153, 474] on div "选择教程 设定 诗颂崇拜 证道 赞美诗 圣经 幻灯片 诗歌搜寻 诗歌搜寻 清除 播放音频 删除 19、和散那 1 1C 2 2C 3 3C Piano 0.6…" at bounding box center [282, 277] width 564 height 555
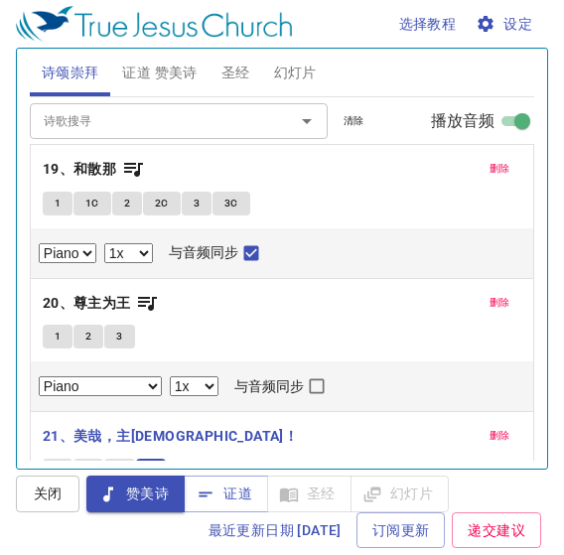
select select "1"
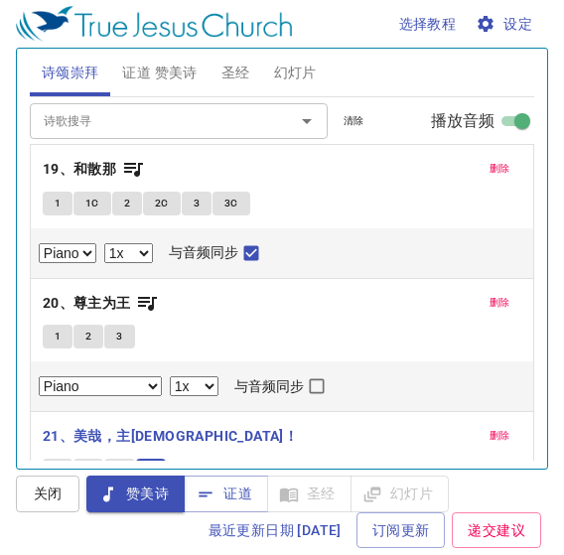
select select "1"
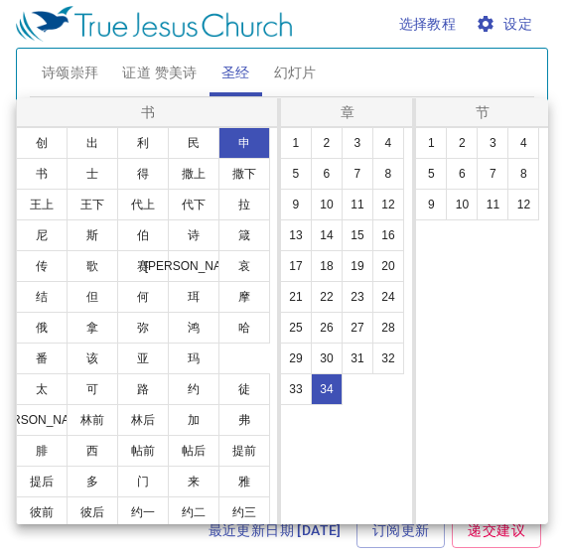
scroll to position [46, 0]
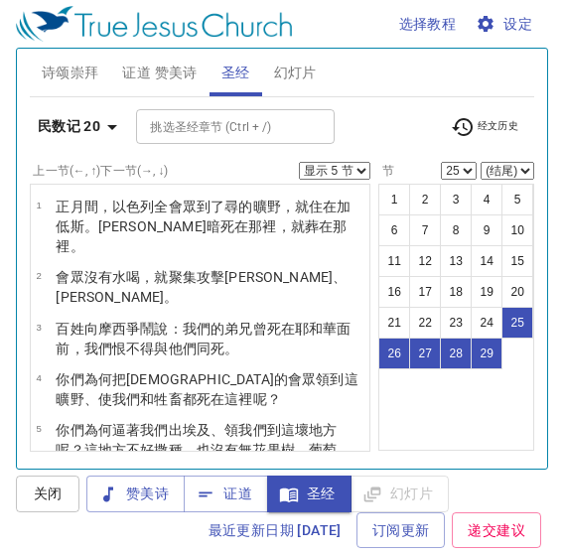
select select "5"
select select "25"
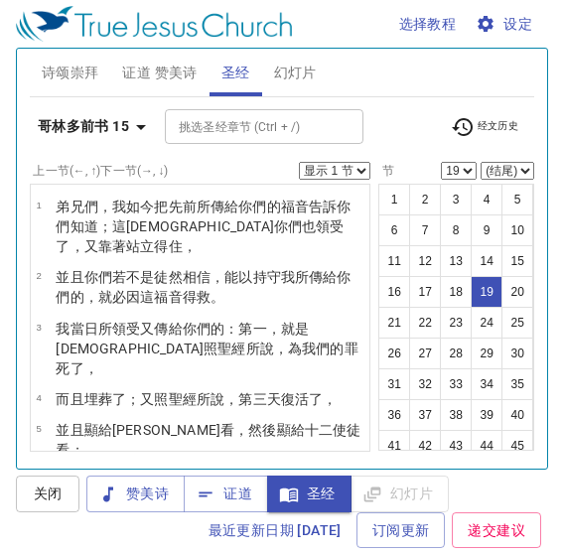
select select "19"
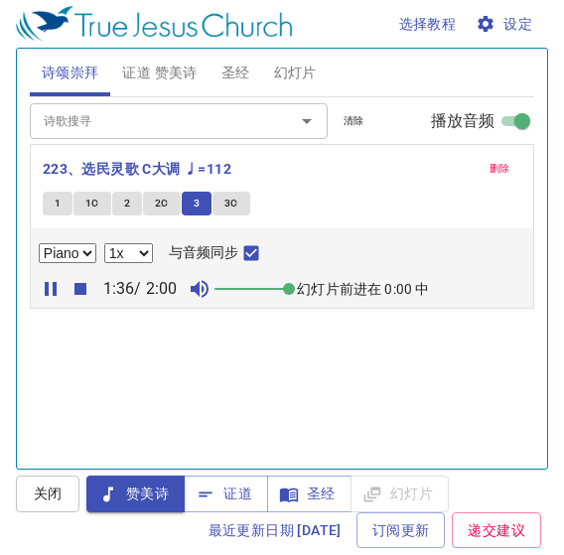
select select "1"
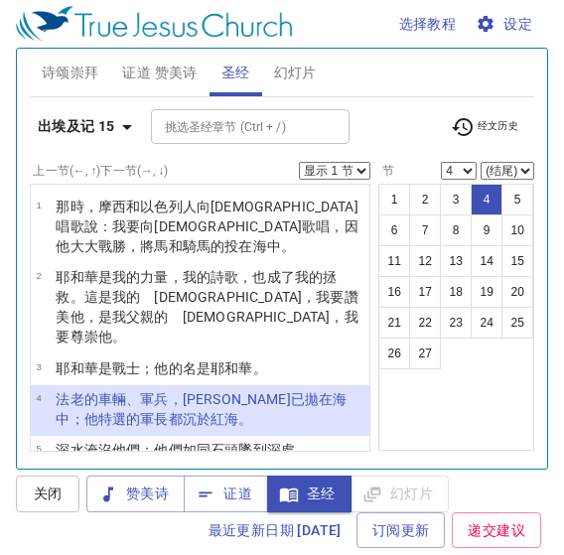
click at [324, 179] on div "上一节 (←, ↑) 下一节 (→, ↓) 显示 1 节 显示 2 节 显示 3 节 显示 4 节 显示 5 节 1 那時，摩西 和以色列 人 向耶和華 唱 …" at bounding box center [200, 296] width 341 height 268
click at [324, 173] on select "显示 1 节 显示 2 节 显示 3 节 显示 4 节 显示 5 节" at bounding box center [335, 171] width 72 height 18
click at [311, 179] on div "上一节 (←, ↑) 下一节 (→, ↓) 显示 1 节 显示 2 节 显示 3 节 显示 4 节 显示 5 节" at bounding box center [200, 171] width 341 height 18
click at [307, 175] on select "显示 1 节 显示 2 节 显示 3 节 显示 4 节 显示 5 节" at bounding box center [335, 171] width 72 height 18
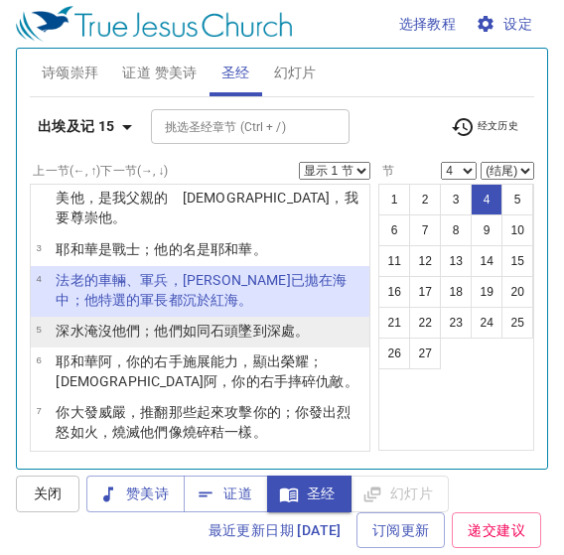
click at [151, 323] on wh3680 "；他們如同 石頭 墜到 深處 。" at bounding box center [224, 331] width 169 height 16
select select "5"
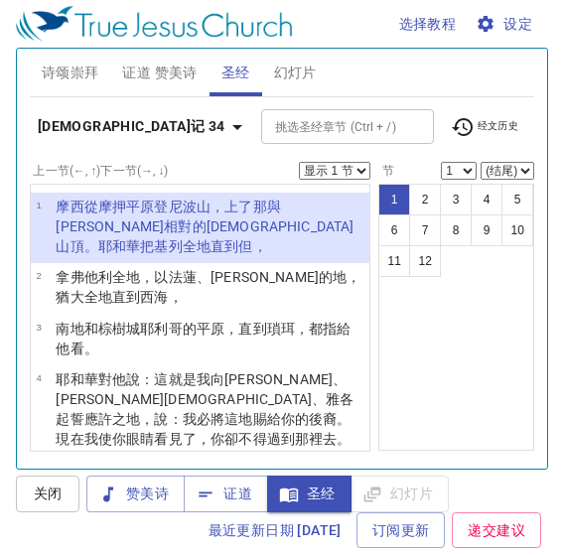
scroll to position [66, 0]
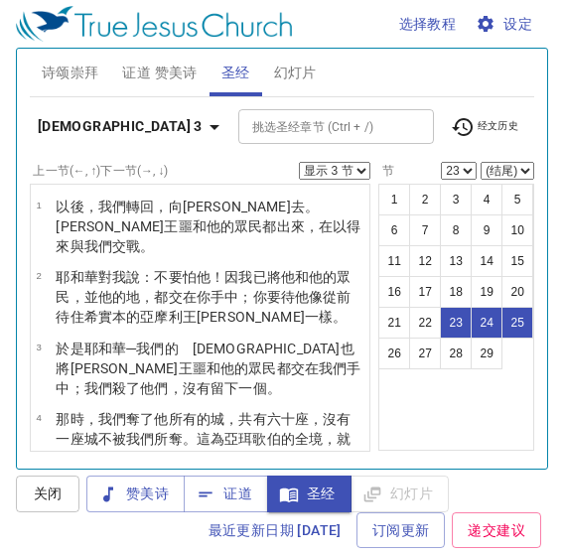
select select "3"
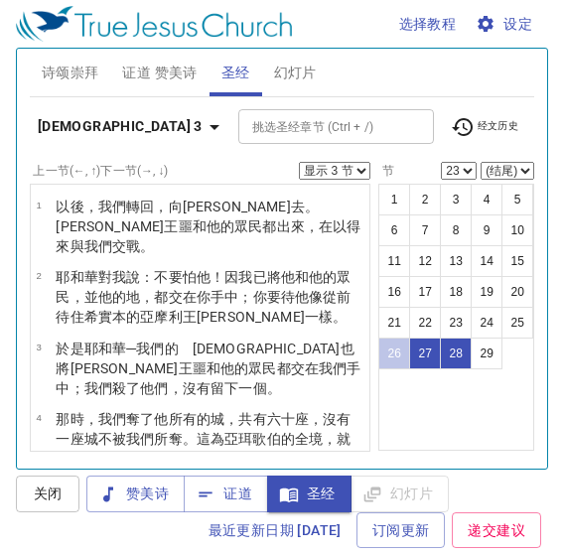
click at [381, 338] on button "26" at bounding box center [394, 354] width 32 height 32
click at [379, 338] on button "26" at bounding box center [394, 354] width 32 height 32
click at [381, 338] on button "26" at bounding box center [394, 354] width 32 height 32
select select "26"
click at [389, 338] on button "26" at bounding box center [394, 354] width 32 height 32
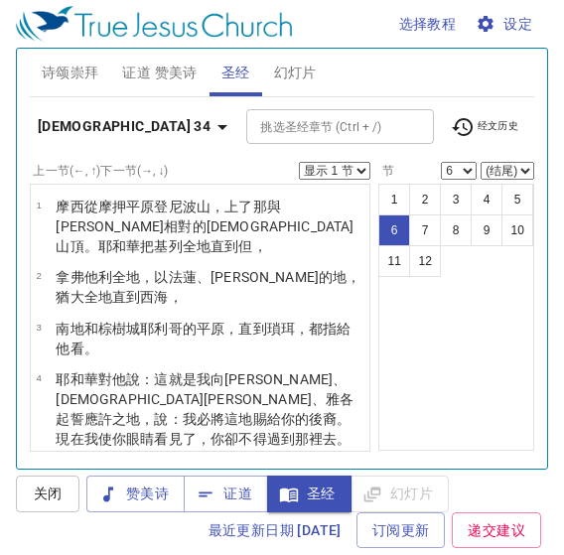
select select "6"
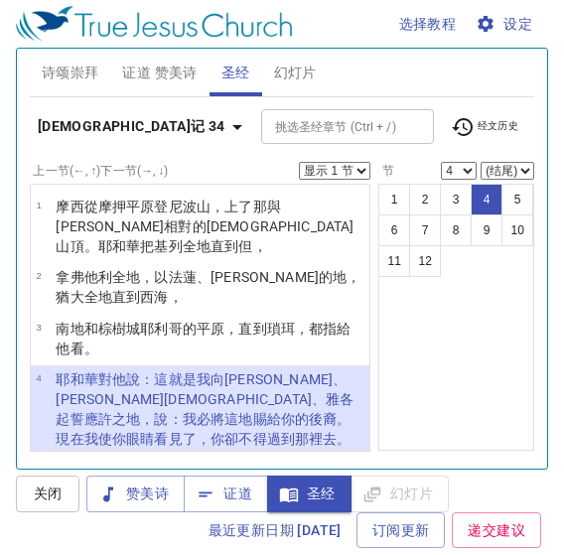
select select "4"
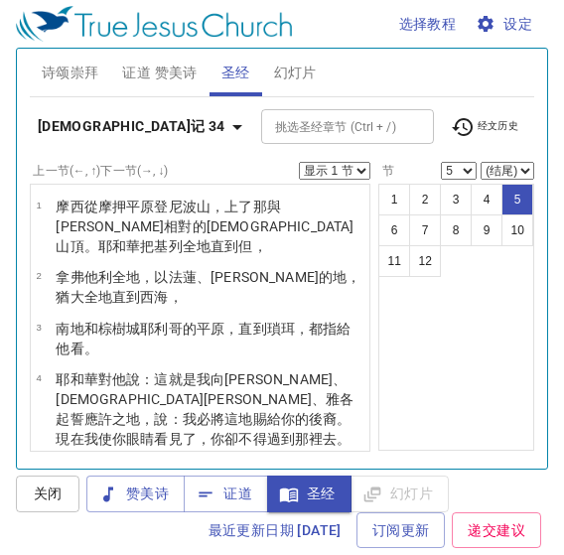
select select "5"
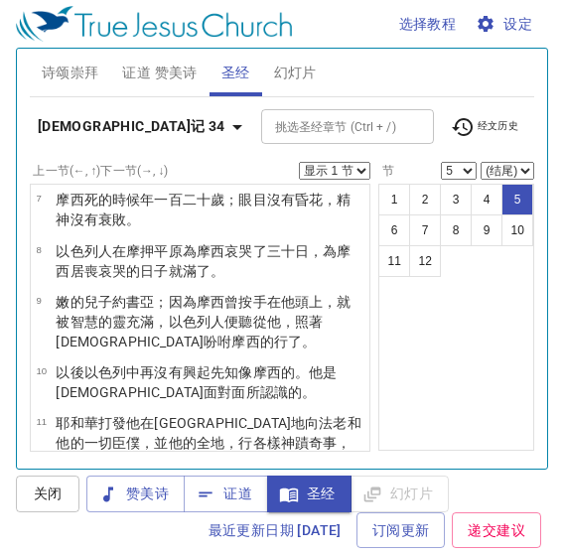
scroll to position [191, 0]
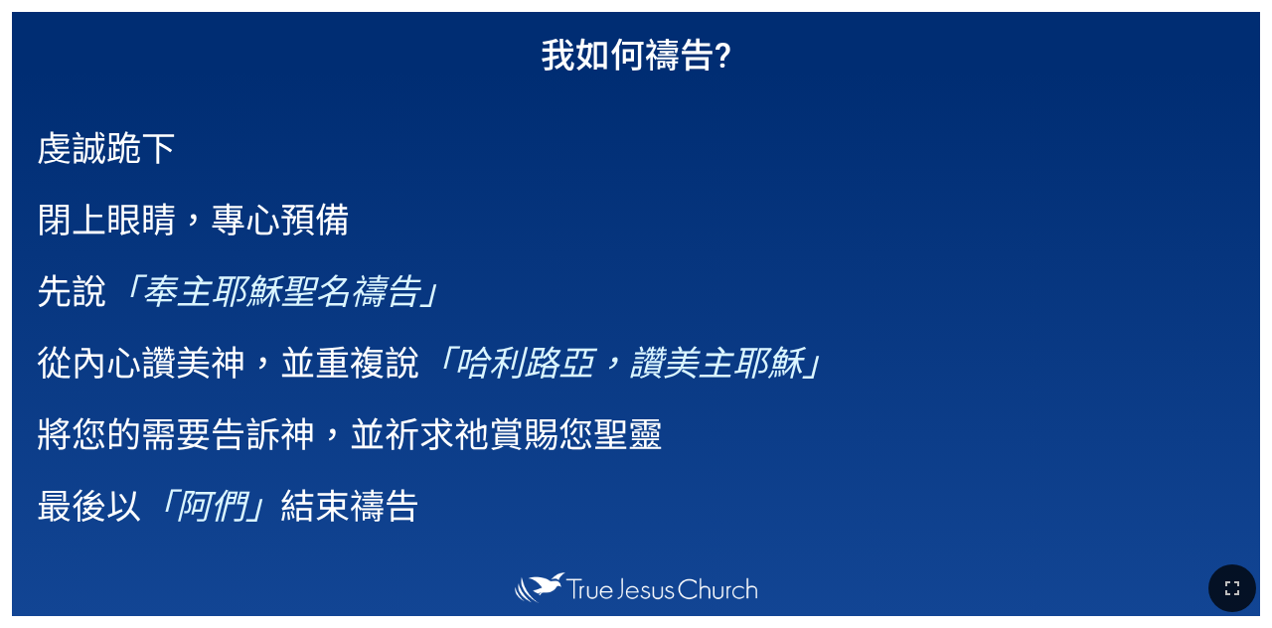
click at [448, 403] on span "虔誠跪下 閉上眼睛，專心預備 先說 「奉主[DEMOGRAPHIC_DATA]聖名禱告」 從內心讚美神，並重複說 「[PERSON_NAME]路亞，讚美主[D…" at bounding box center [437, 324] width 800 height 450
